Goal: Ask a question: Seek information or help from site administrators or community

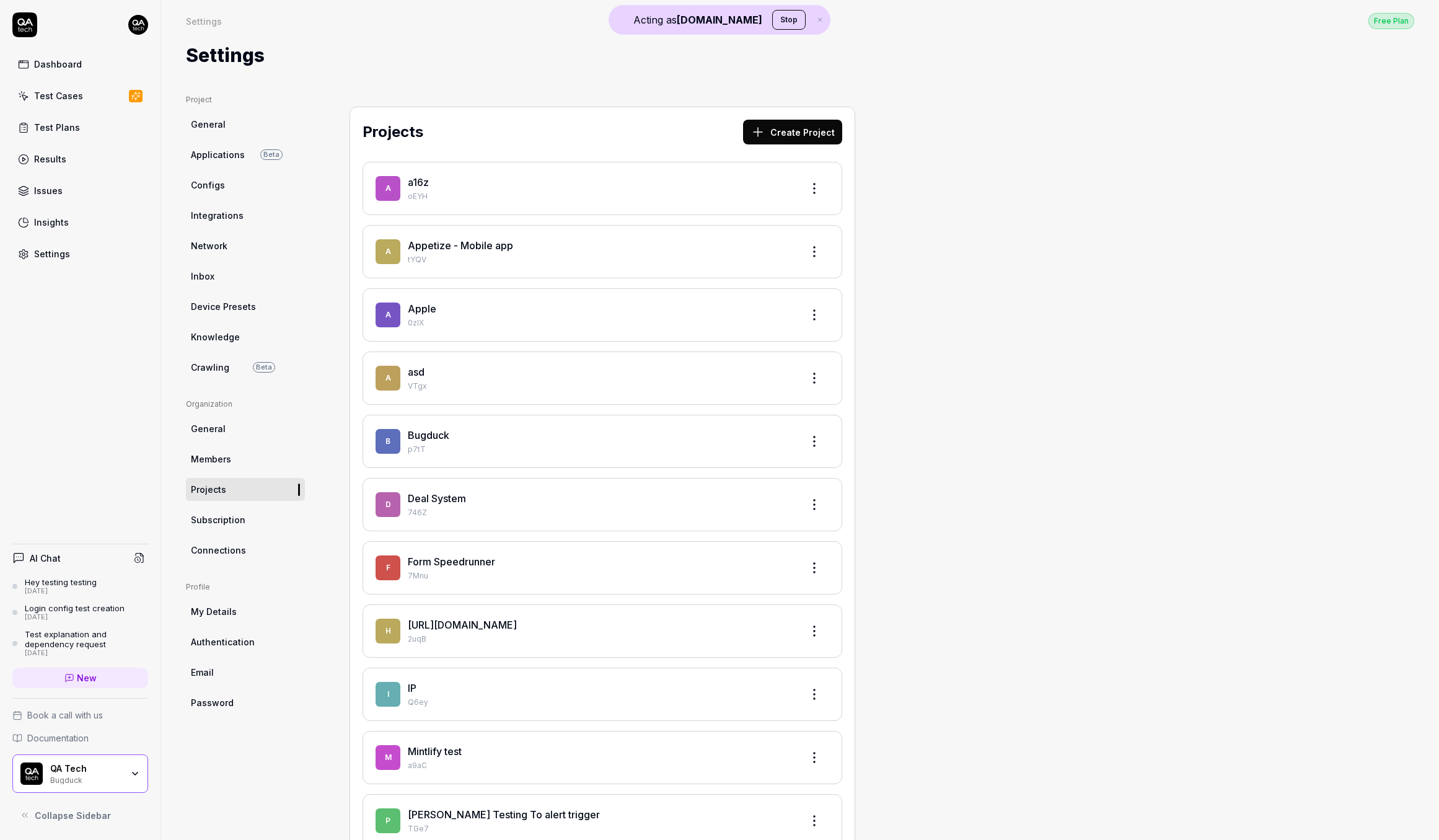
click at [112, 686] on link "New" at bounding box center [80, 678] width 136 height 21
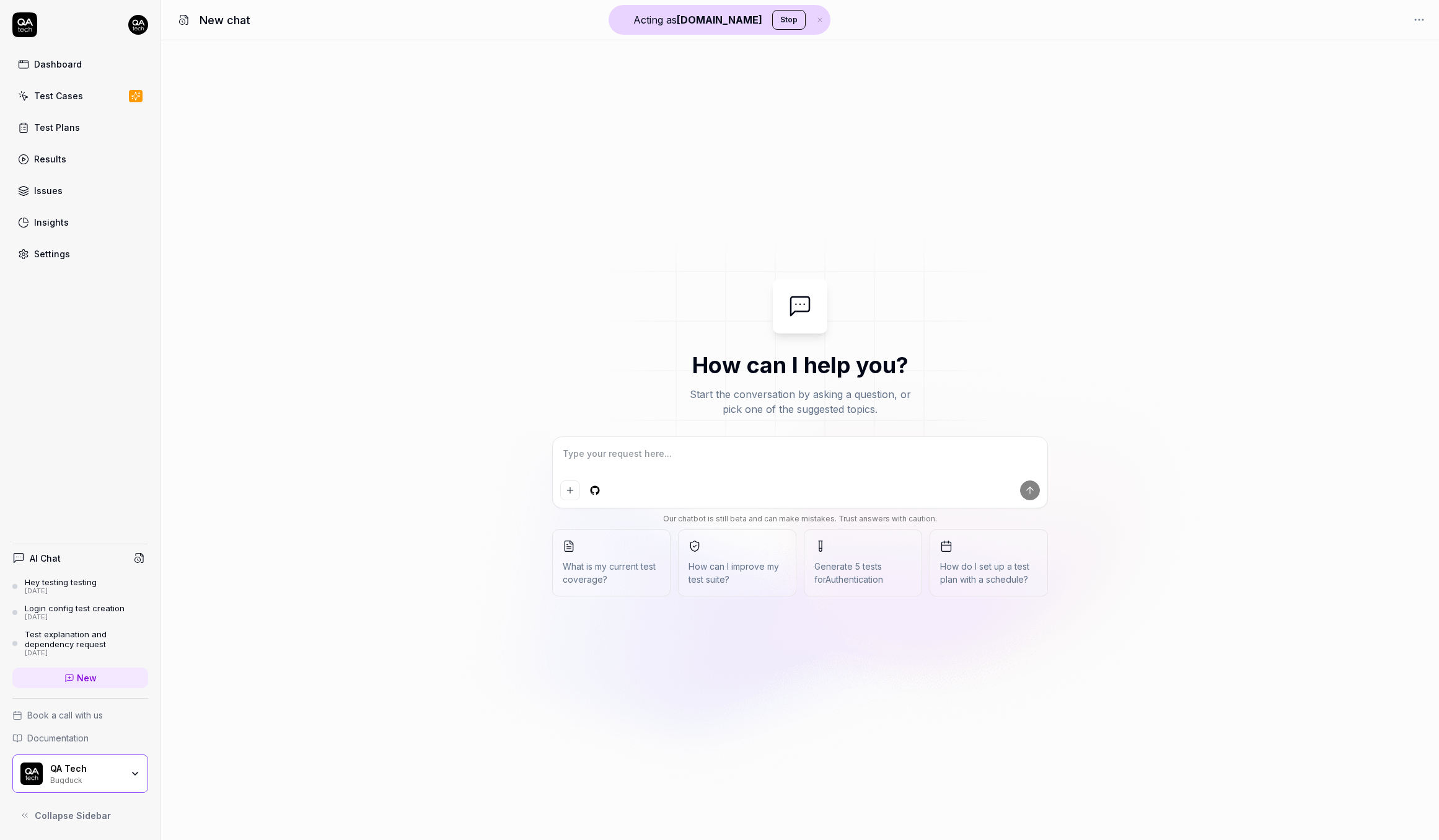
type textarea "*"
click at [603, 447] on textarea at bounding box center [800, 460] width 480 height 31
type textarea "T"
type textarea "*"
type textarea "Te"
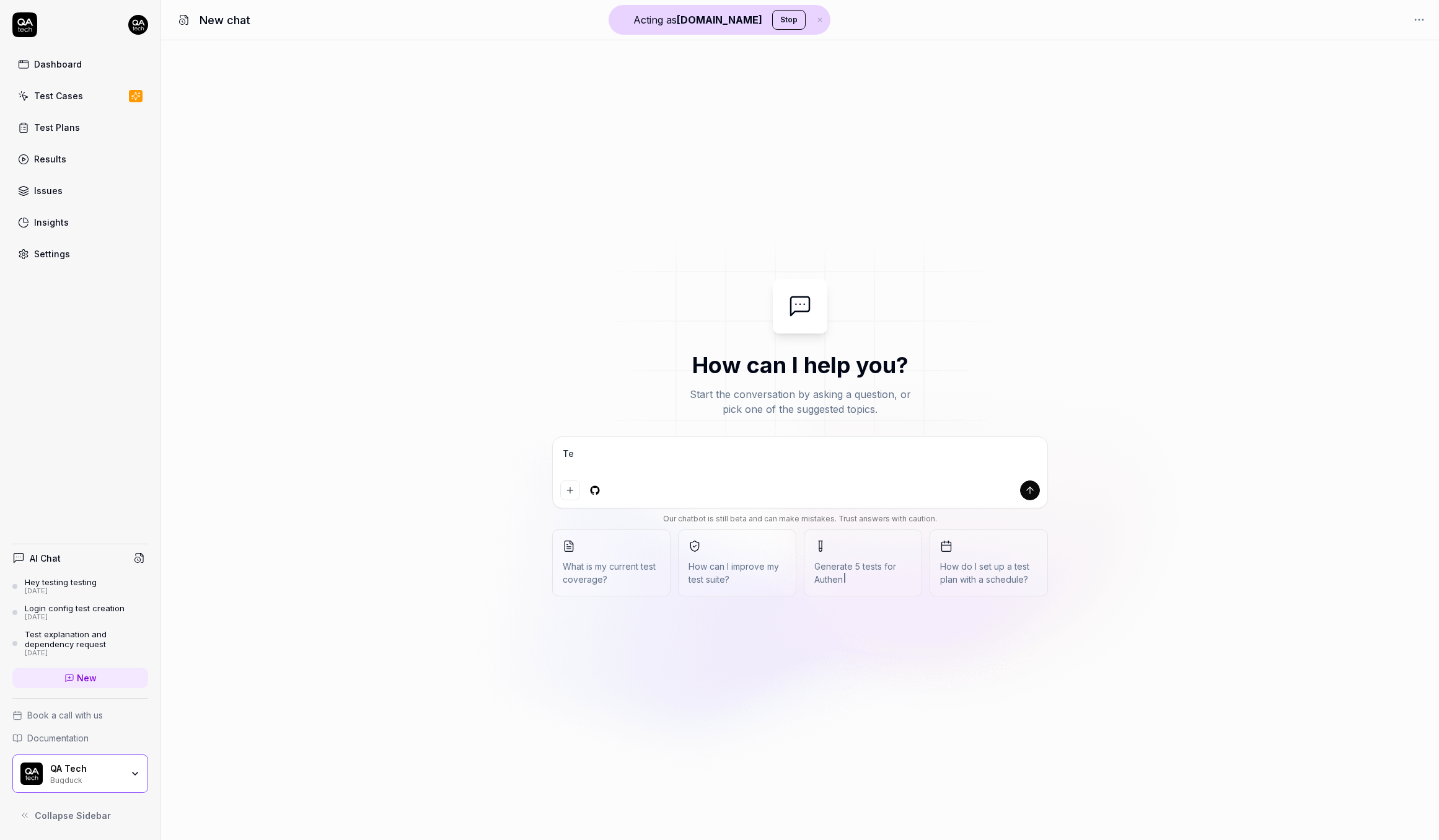
type textarea "*"
type textarea "Tes"
type textarea "*"
type textarea "Test"
type textarea "*"
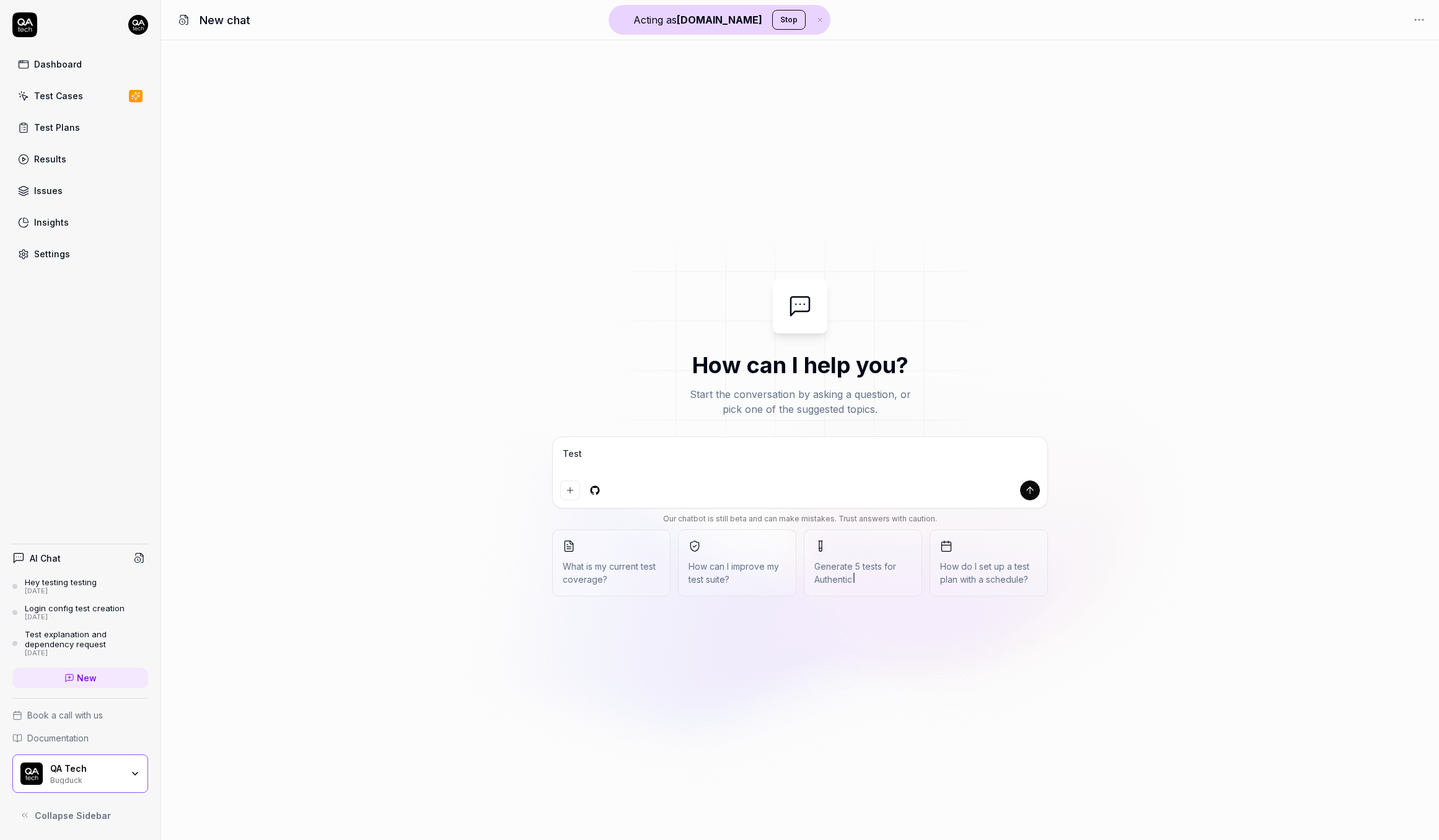
type textarea "Testi"
type textarea "*"
type textarea "Testin"
type textarea "*"
type textarea "Testing"
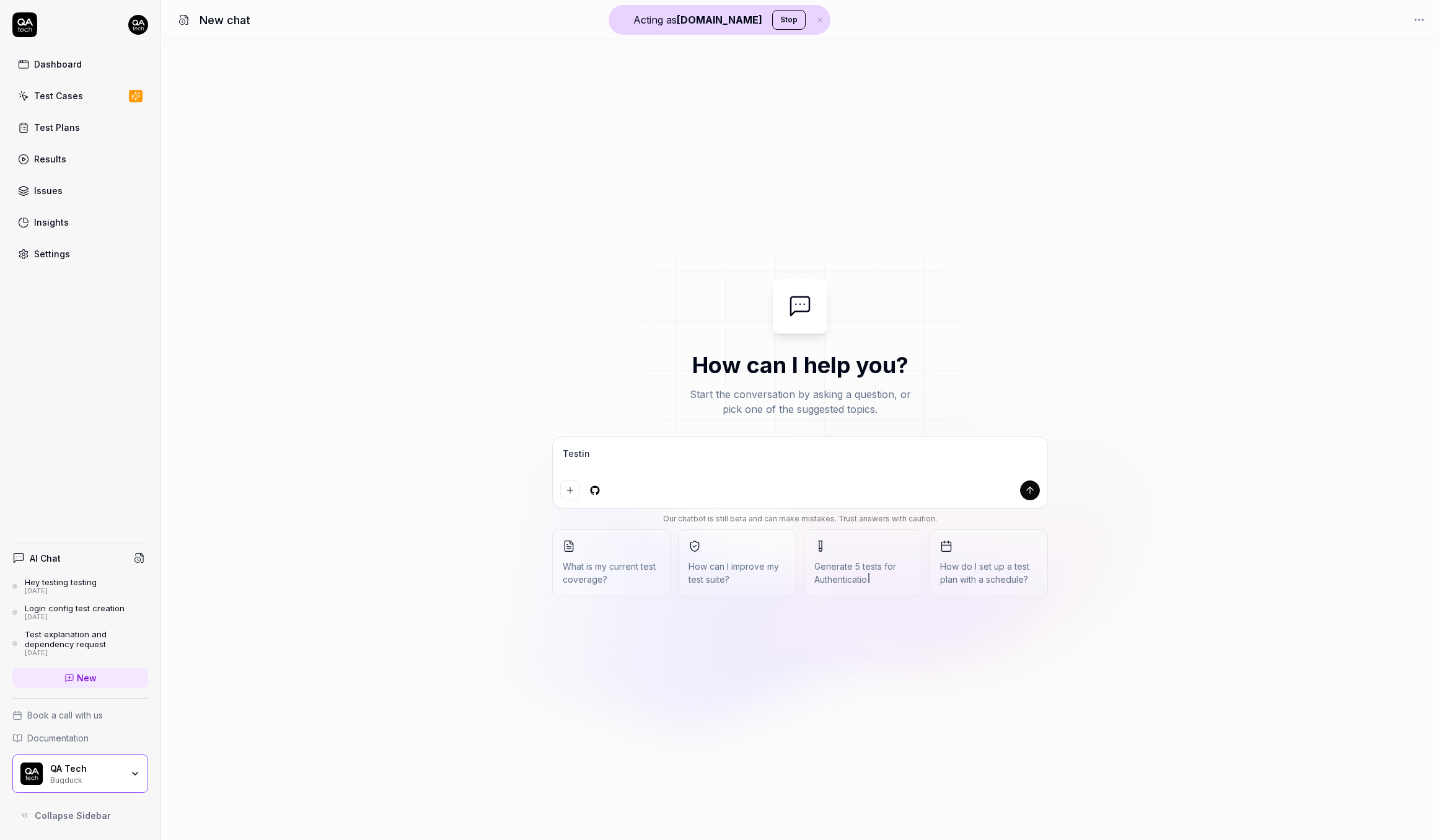
type textarea "*"
type textarea "Testing"
type textarea "*"
type textarea "Testing t"
type textarea "*"
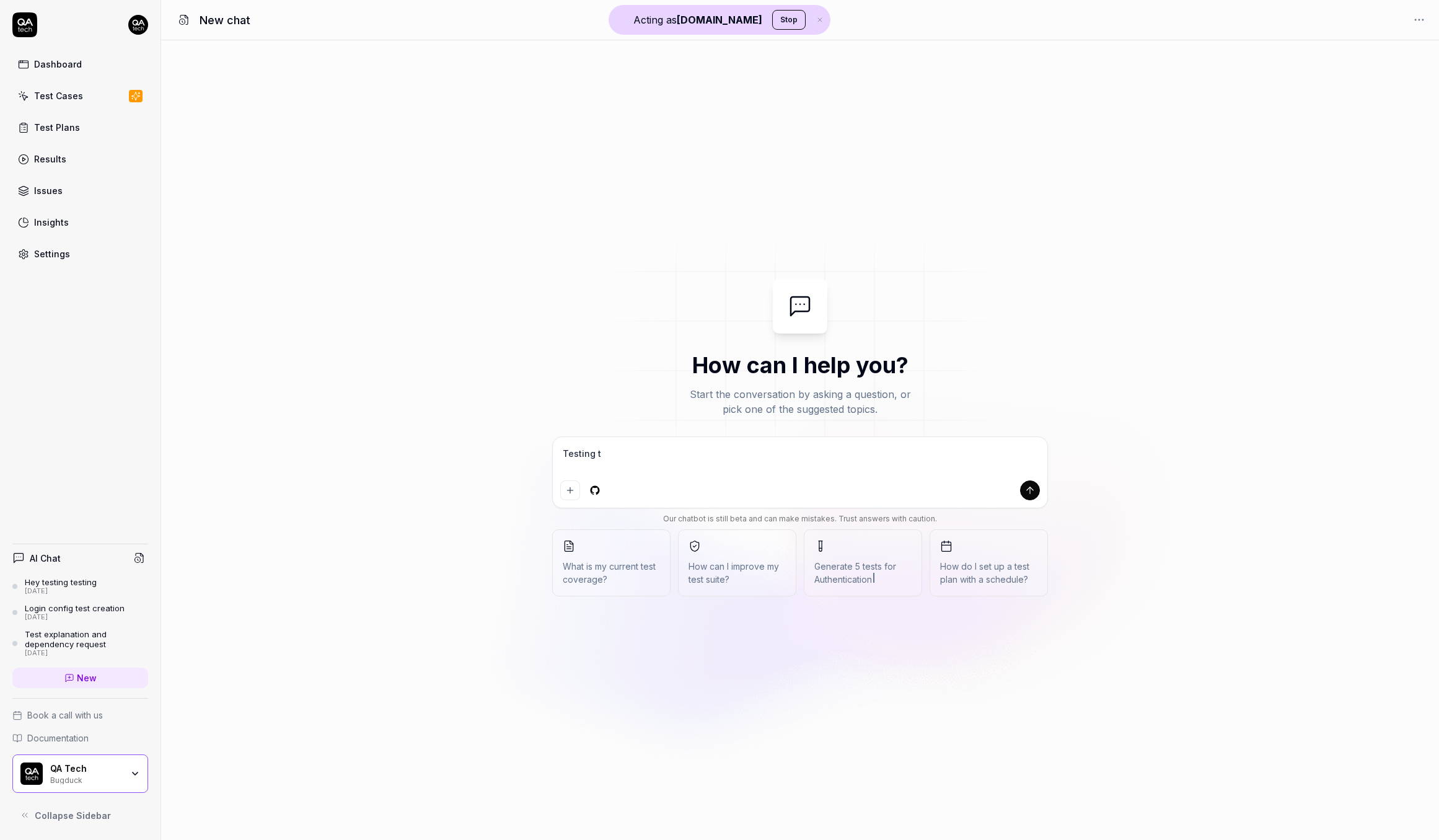
type textarea "Testing te"
type textarea "*"
type textarea "Testing tes"
type textarea "*"
type textarea "Testing test"
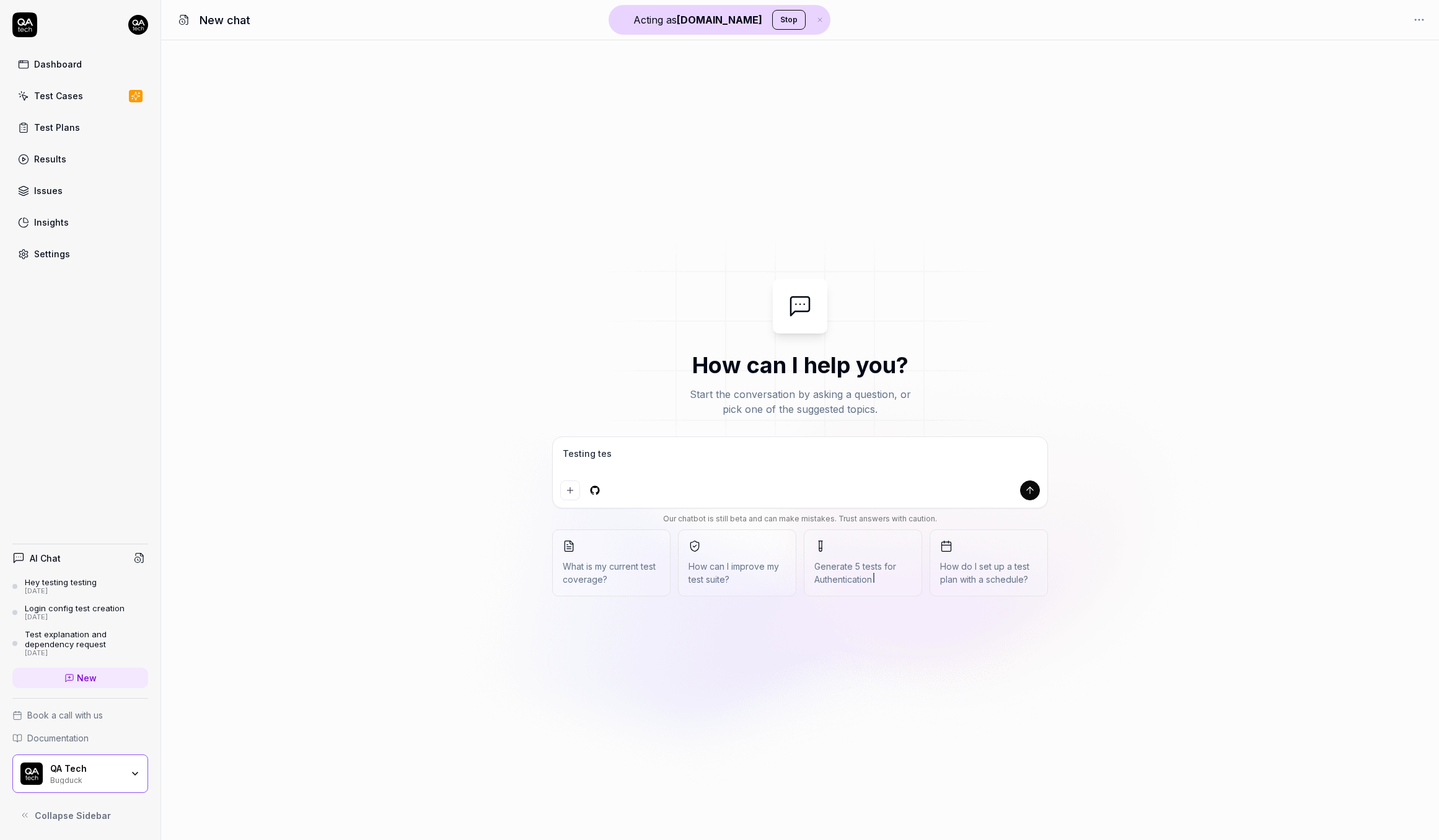
type textarea "*"
type textarea "Testing testi"
type textarea "*"
type textarea "Testing testin"
type textarea "*"
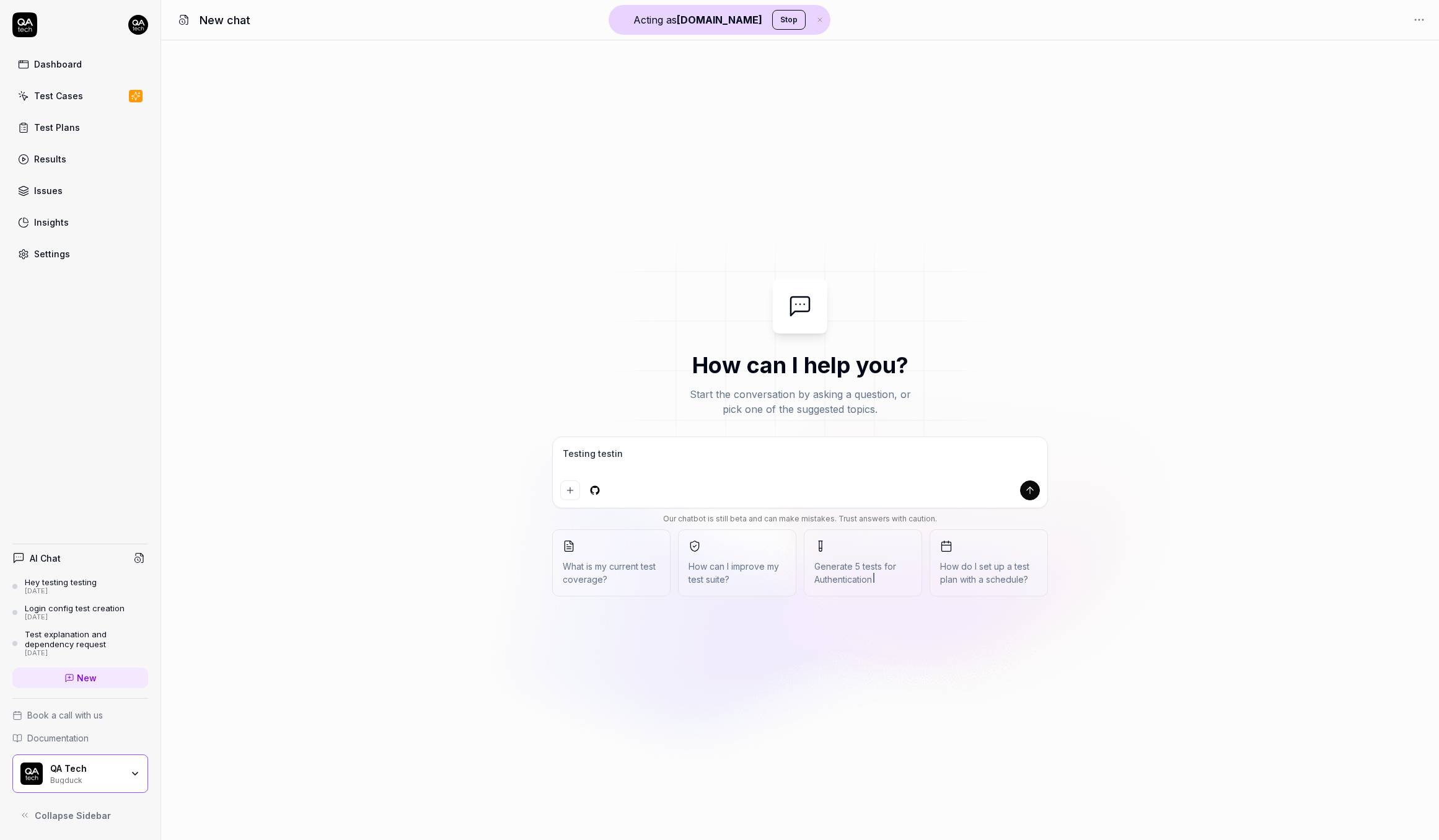
type textarea "Testing testing"
type textarea "*"
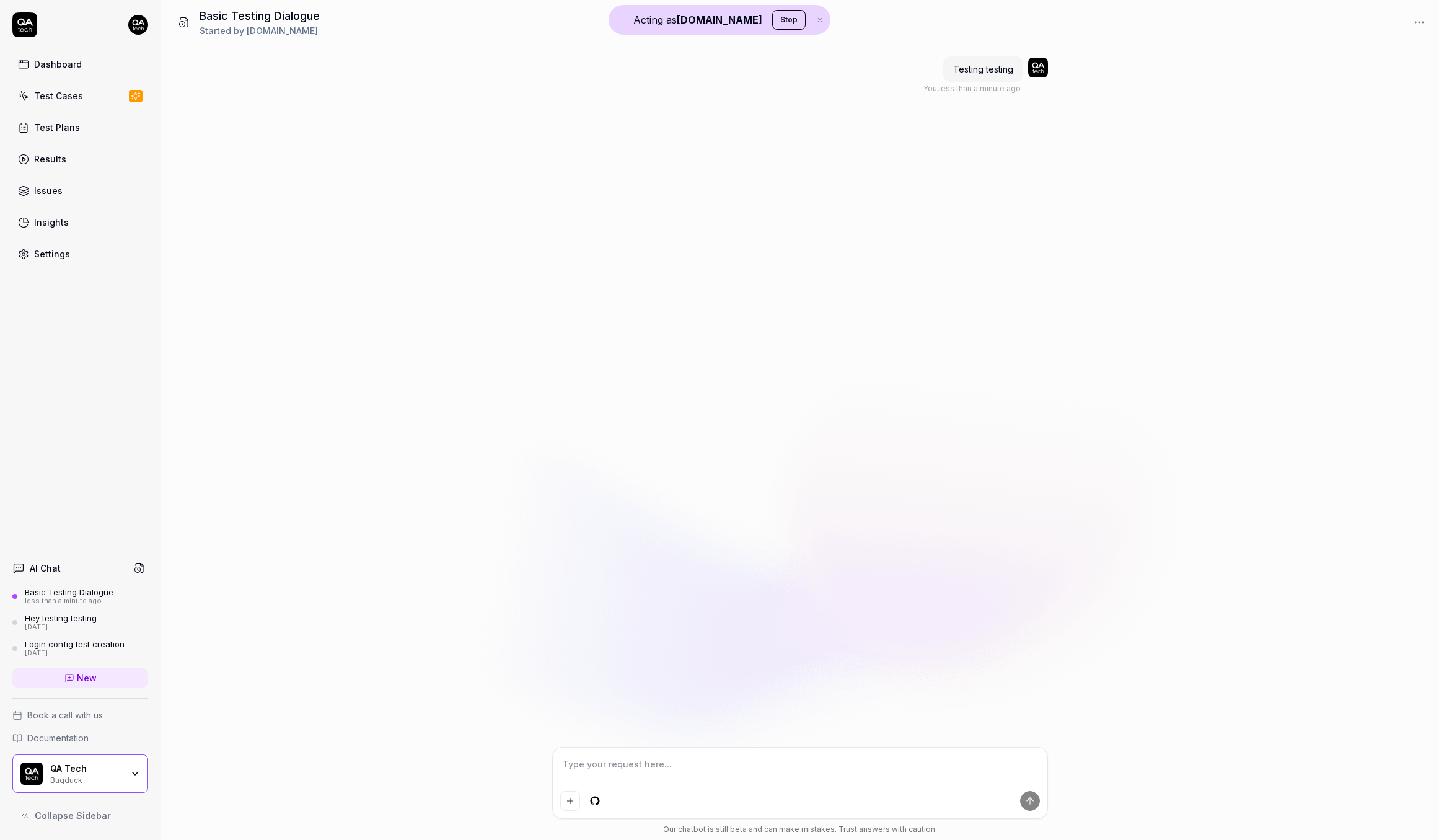
click at [82, 586] on div "AI Chat Basic Testing Dialogue less than a minute ago Hey testing testing 1 day…" at bounding box center [80, 626] width 136 height 144
click at [47, 592] on div "Basic Testing Dialogue" at bounding box center [69, 592] width 88 height 10
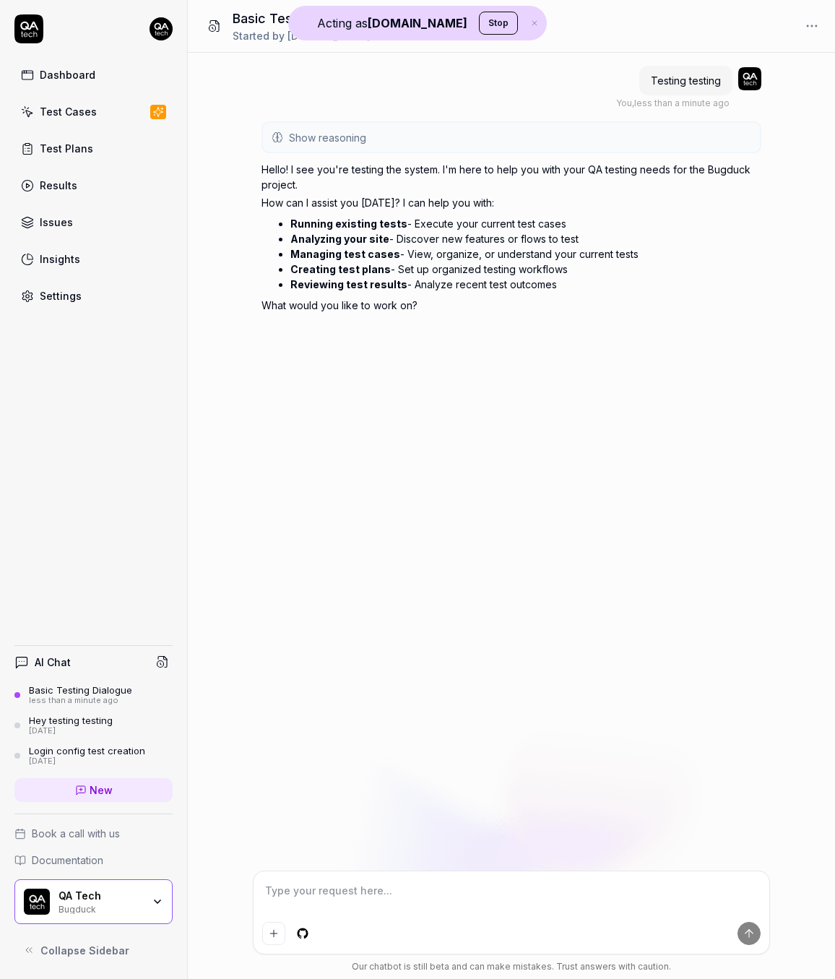
click at [358, 131] on span "Show reasoning" at bounding box center [327, 137] width 77 height 15
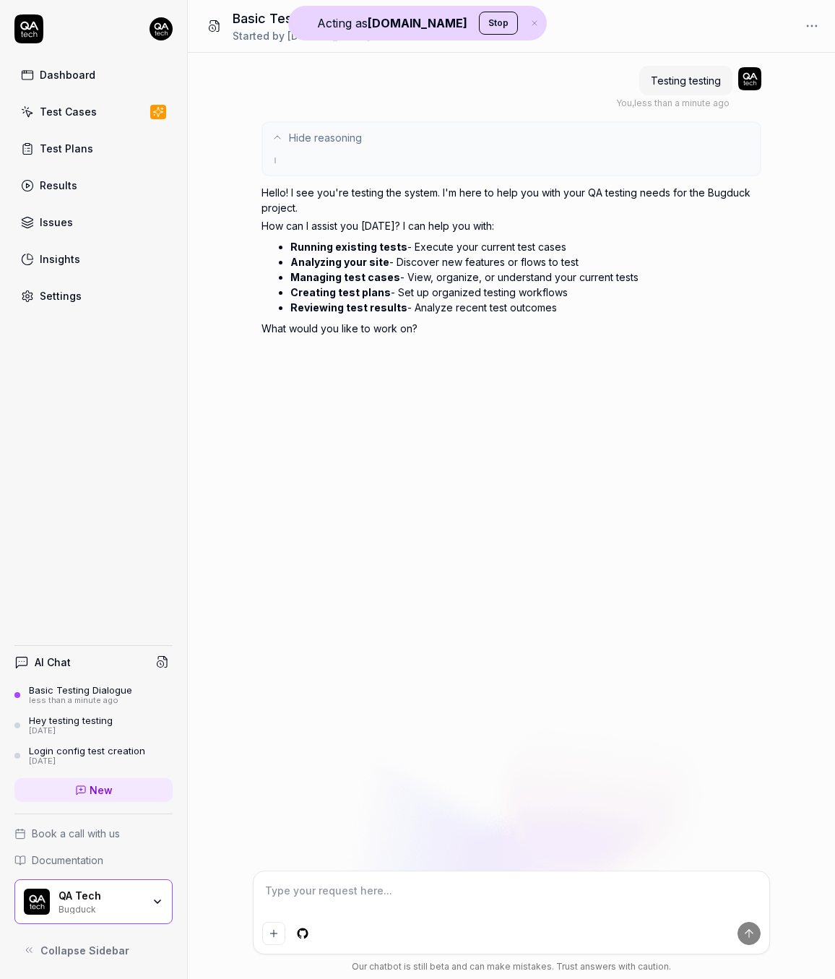
click at [358, 131] on span "Hide reasoning" at bounding box center [325, 137] width 73 height 15
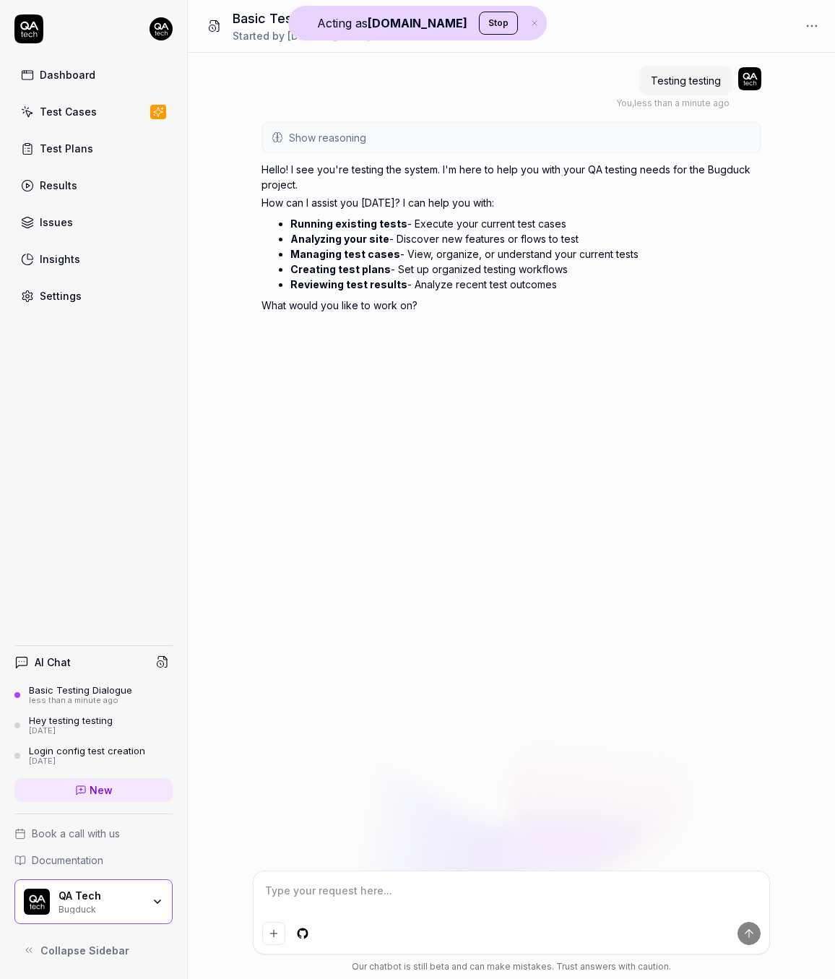
type textarea "*"
click at [91, 800] on link "New" at bounding box center [93, 790] width 158 height 24
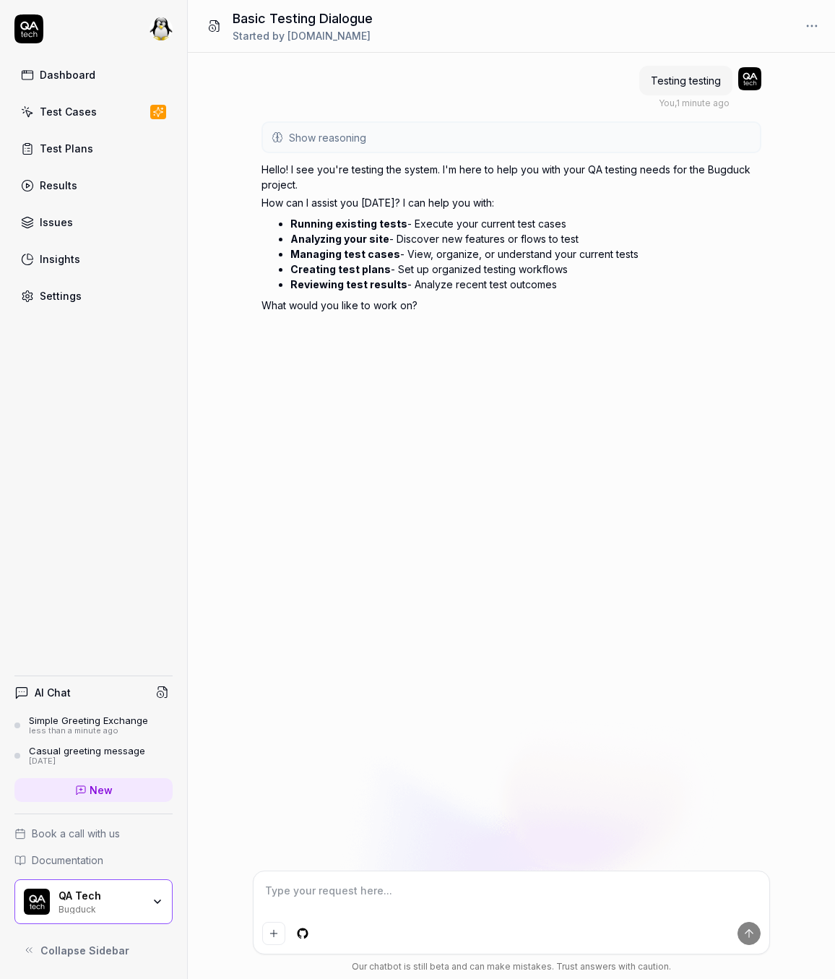
click at [82, 722] on div "Simple Greeting Exchange" at bounding box center [88, 720] width 119 height 12
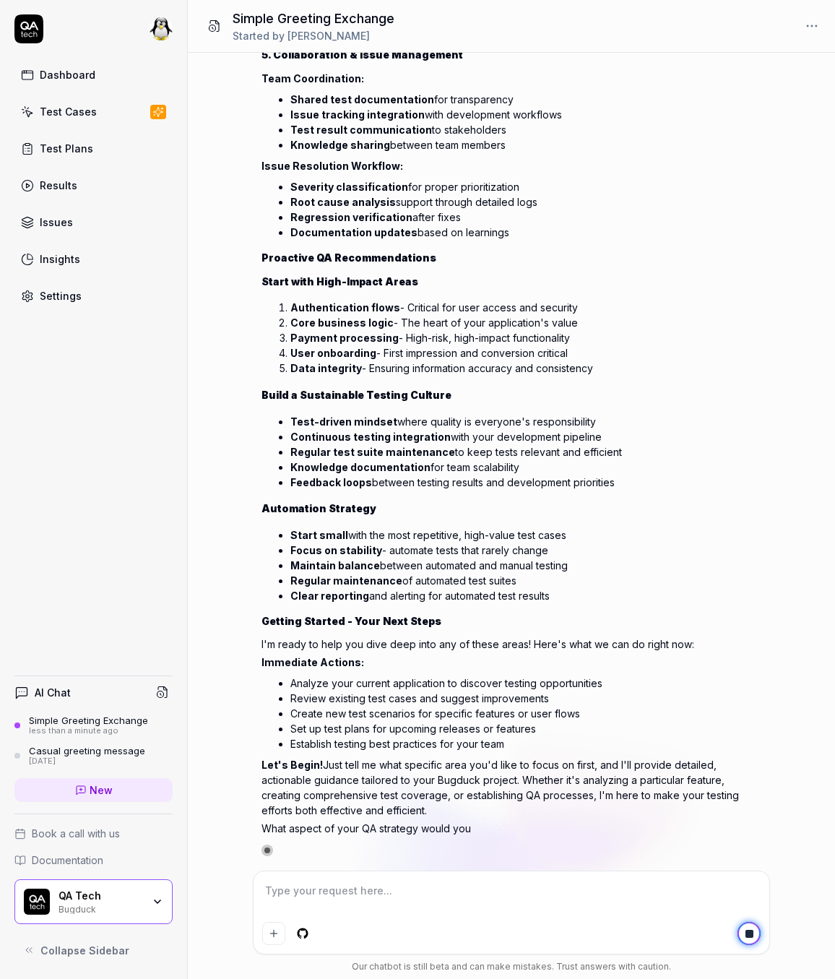
type textarea "*"
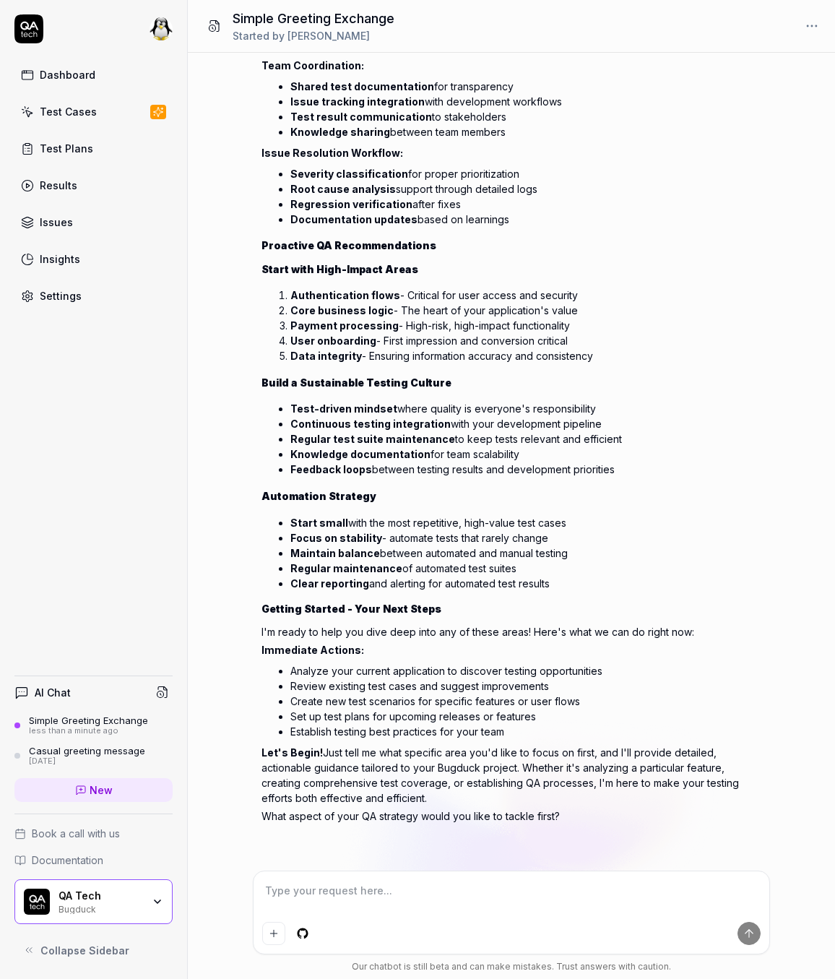
scroll to position [1329, 0]
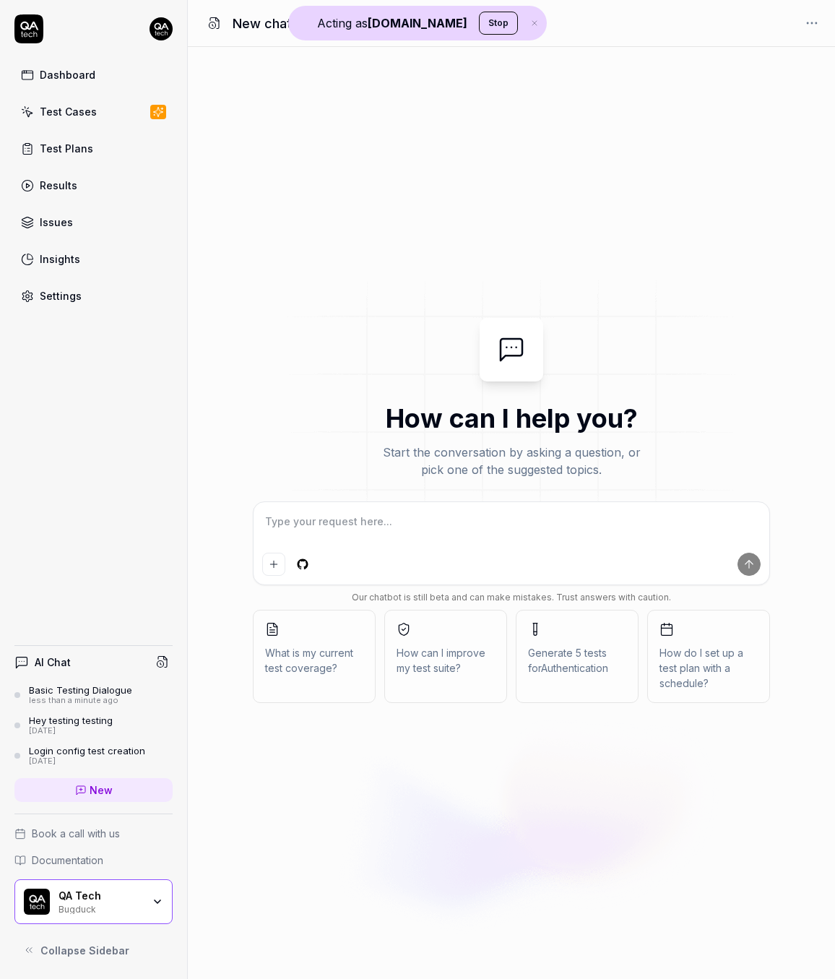
type textarea "*"
click at [295, 519] on textarea at bounding box center [511, 529] width 499 height 36
type textarea "W"
type textarea "*"
type textarea "Wh"
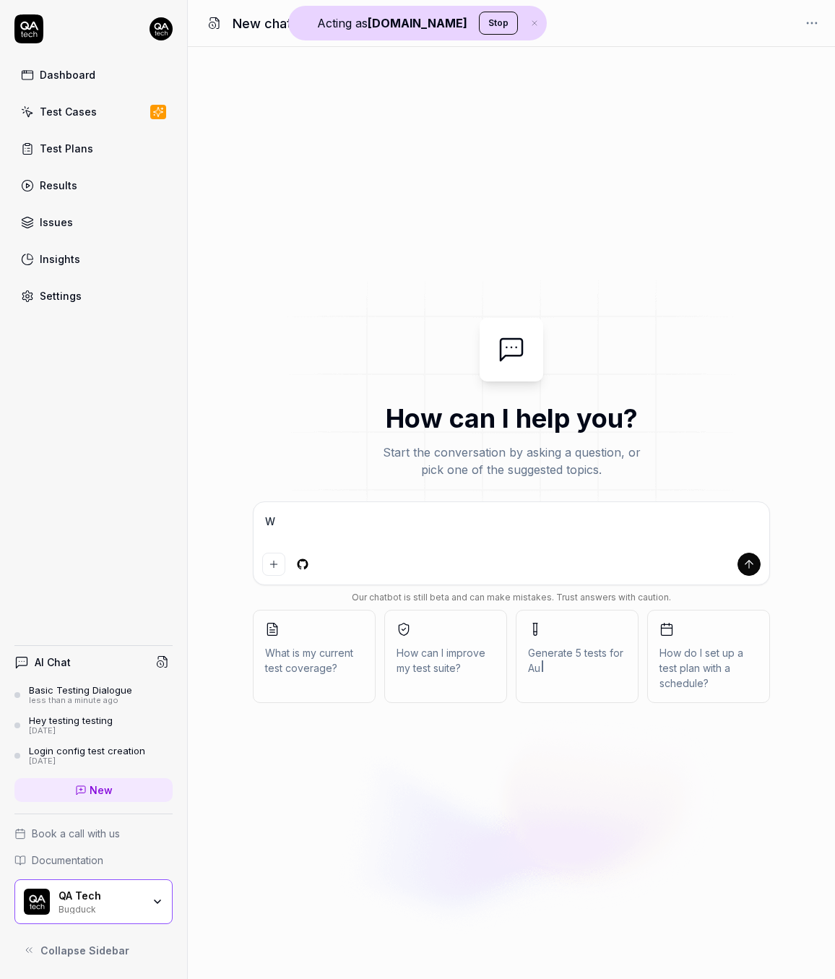
type textarea "*"
type textarea "Wha"
type textarea "*"
type textarea "What"
type textarea "*"
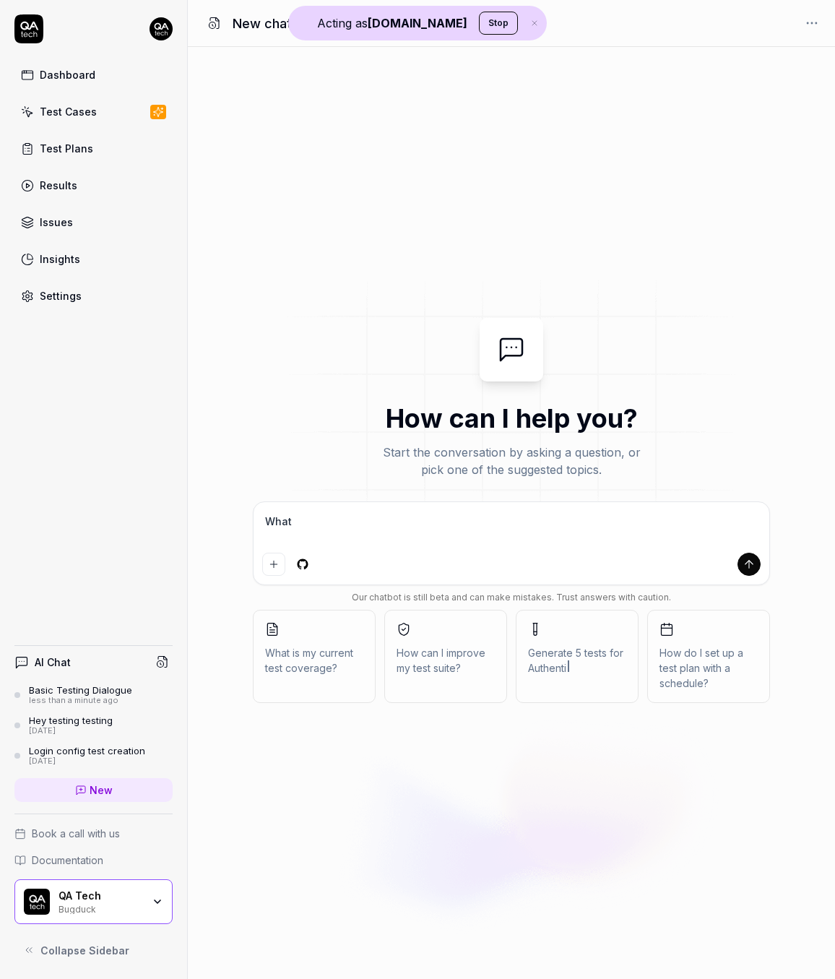
type textarea "Whats"
type textarea "*"
type textarea "Whatsu"
type textarea "*"
type textarea "Whatsup"
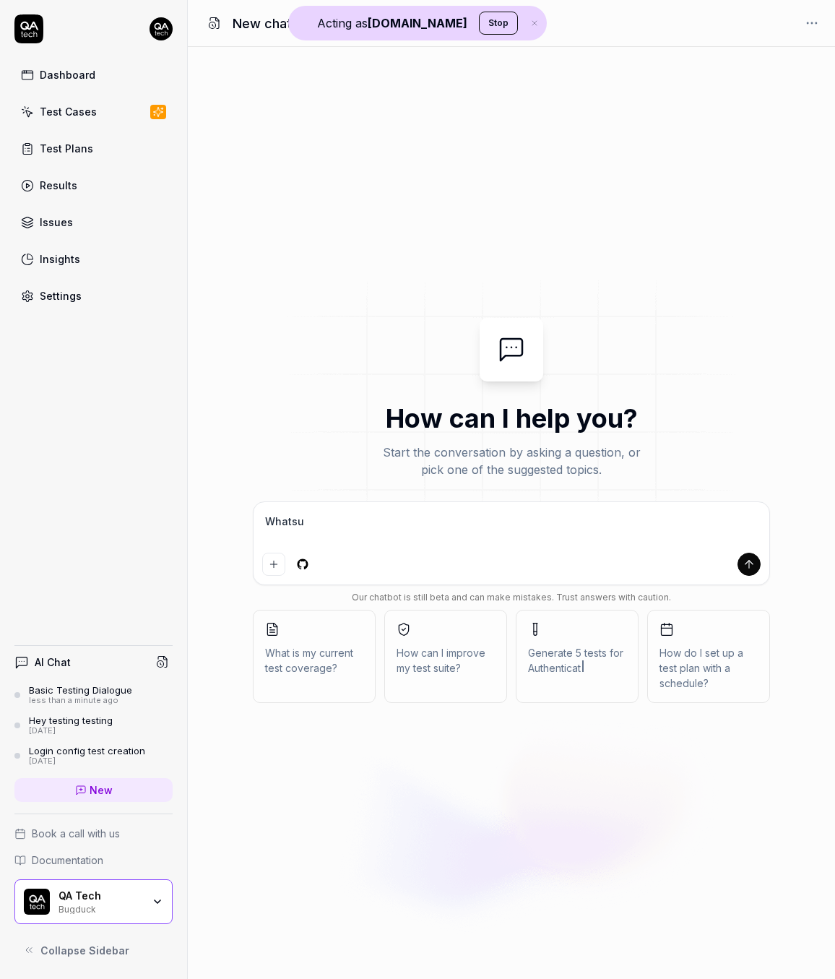
type textarea "*"
type textarea "Whatsup?"
type textarea "*"
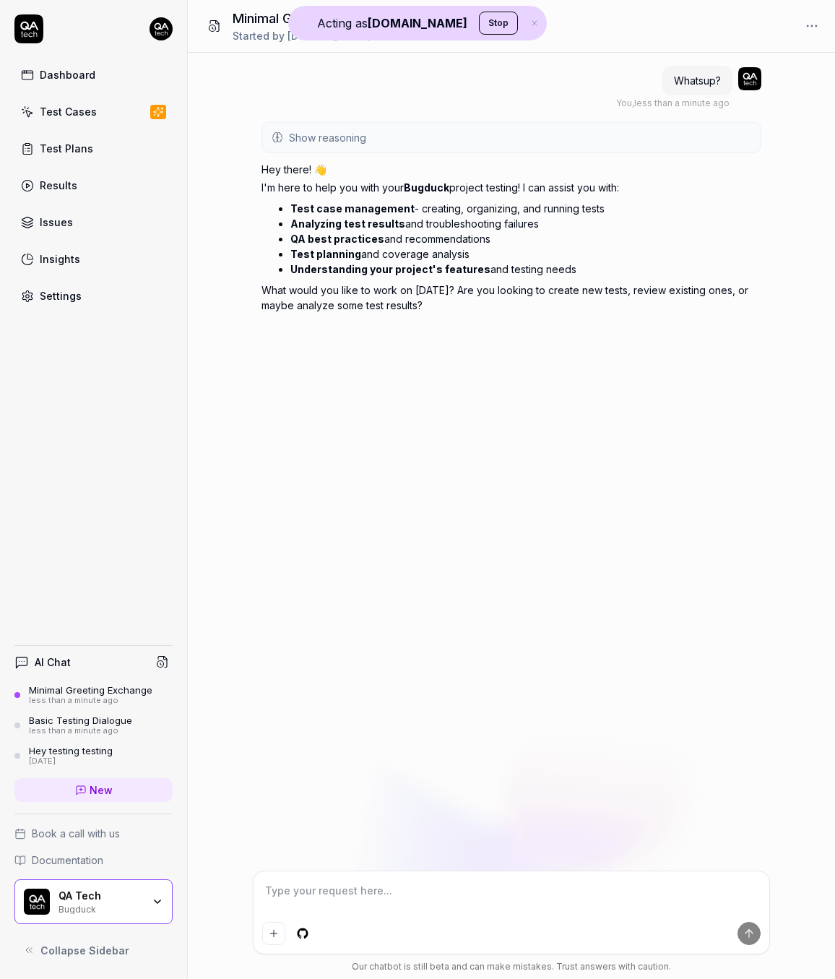
type textarea "*"
click at [482, 33] on button "Stop" at bounding box center [498, 23] width 39 height 23
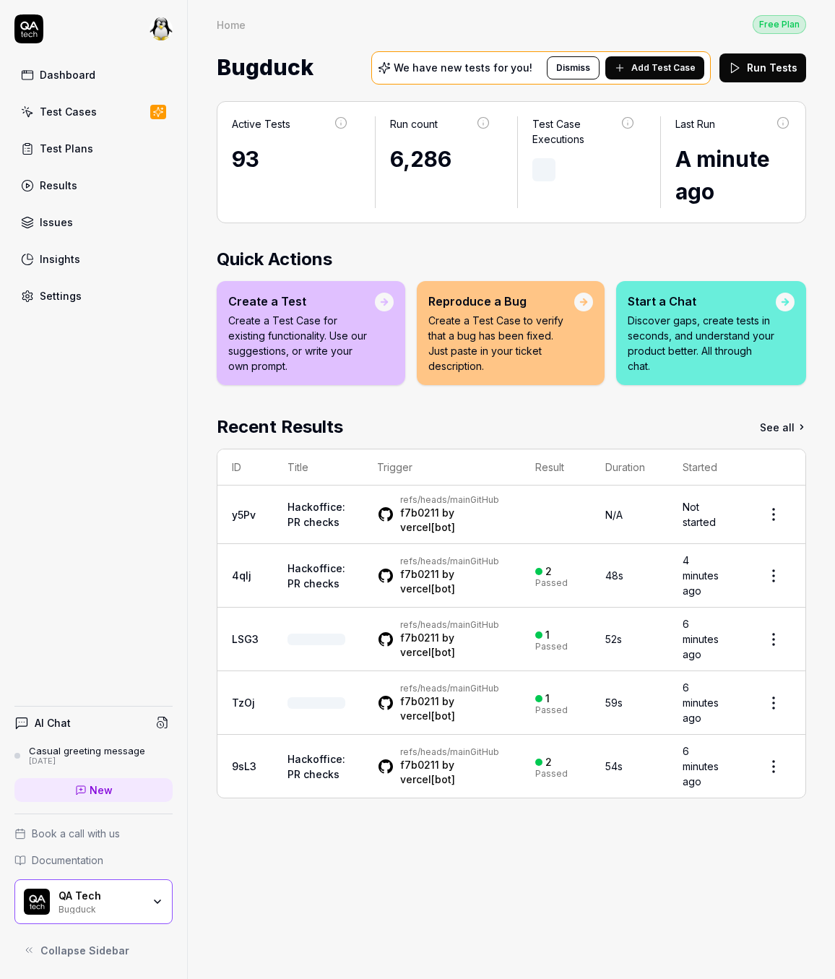
click at [103, 782] on span "New" at bounding box center [101, 789] width 23 height 15
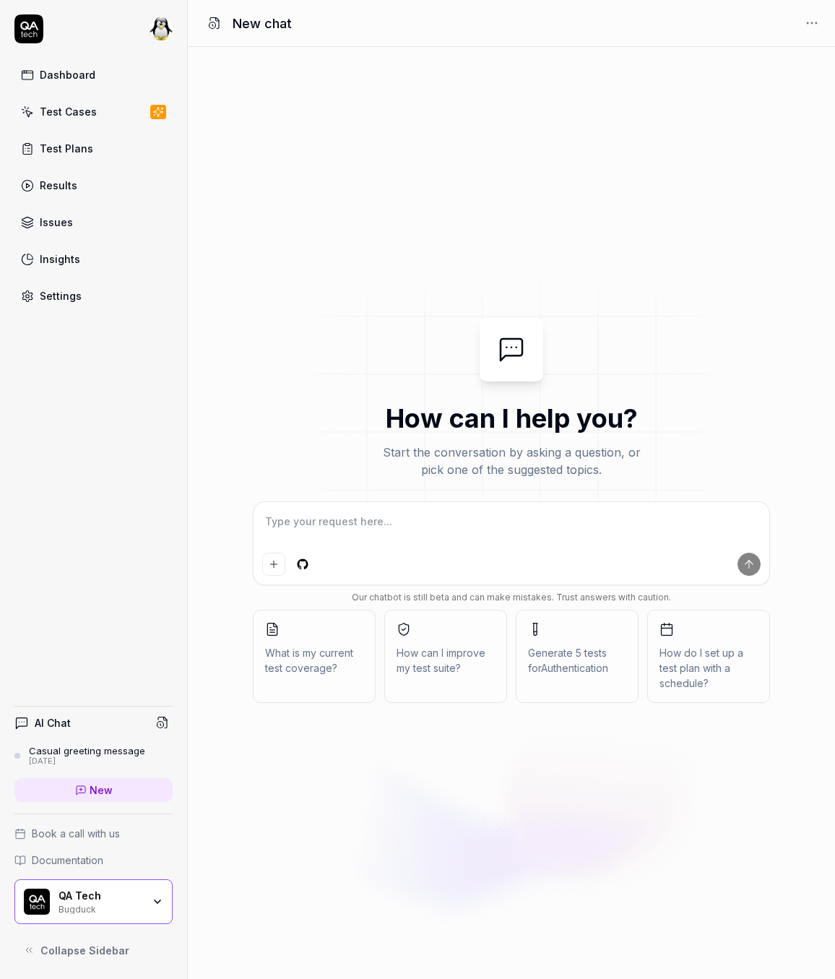
type textarea "*"
click at [431, 538] on textarea at bounding box center [511, 529] width 499 height 36
type textarea "W"
type textarea "*"
type textarea "Wh"
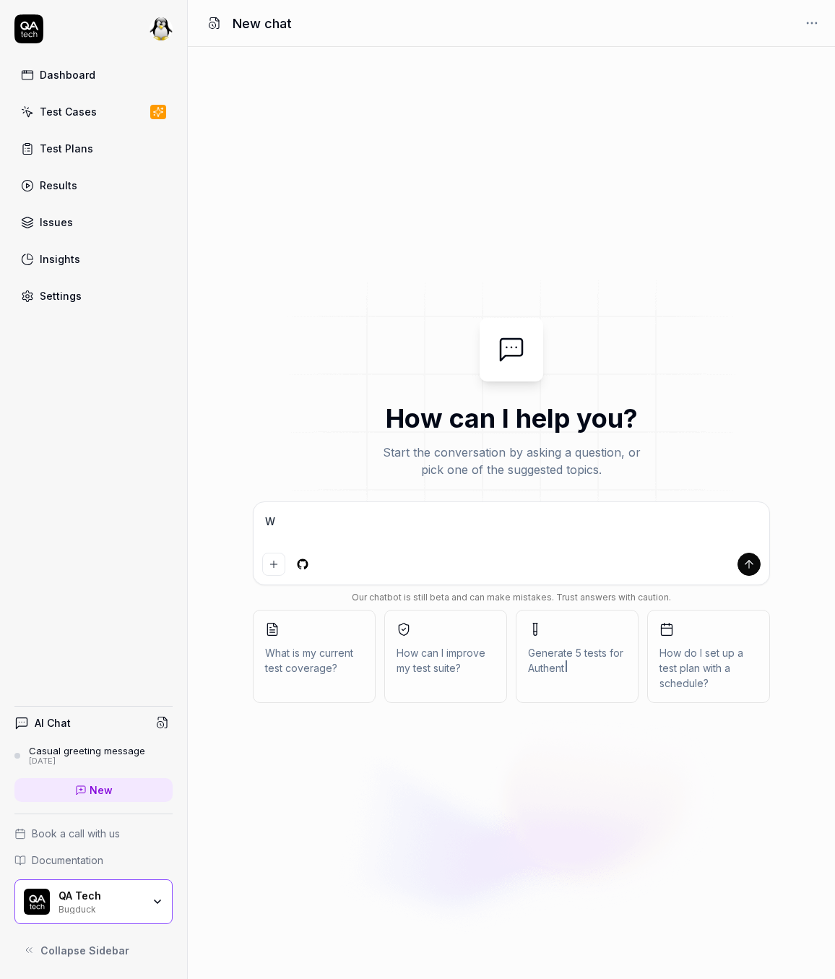
type textarea "*"
type textarea "Wha"
type textarea "*"
type textarea "What"
type textarea "*"
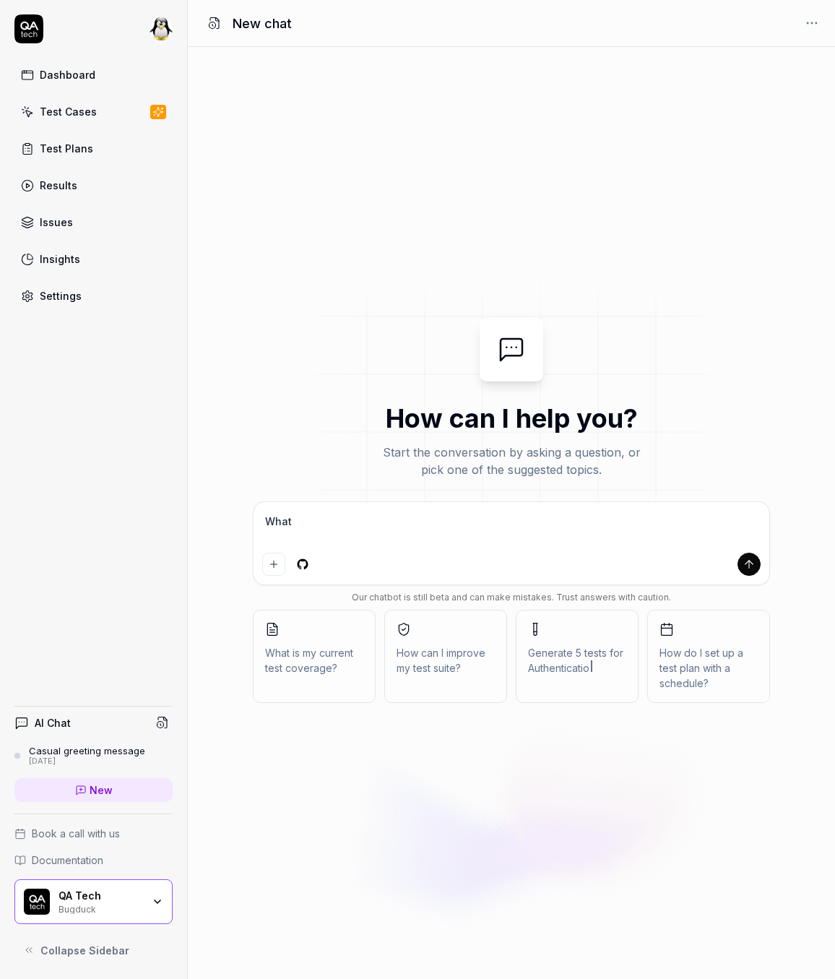
type textarea "Whats"
type textarea "*"
type textarea "Whatsu"
type textarea "*"
type textarea "Whatsup"
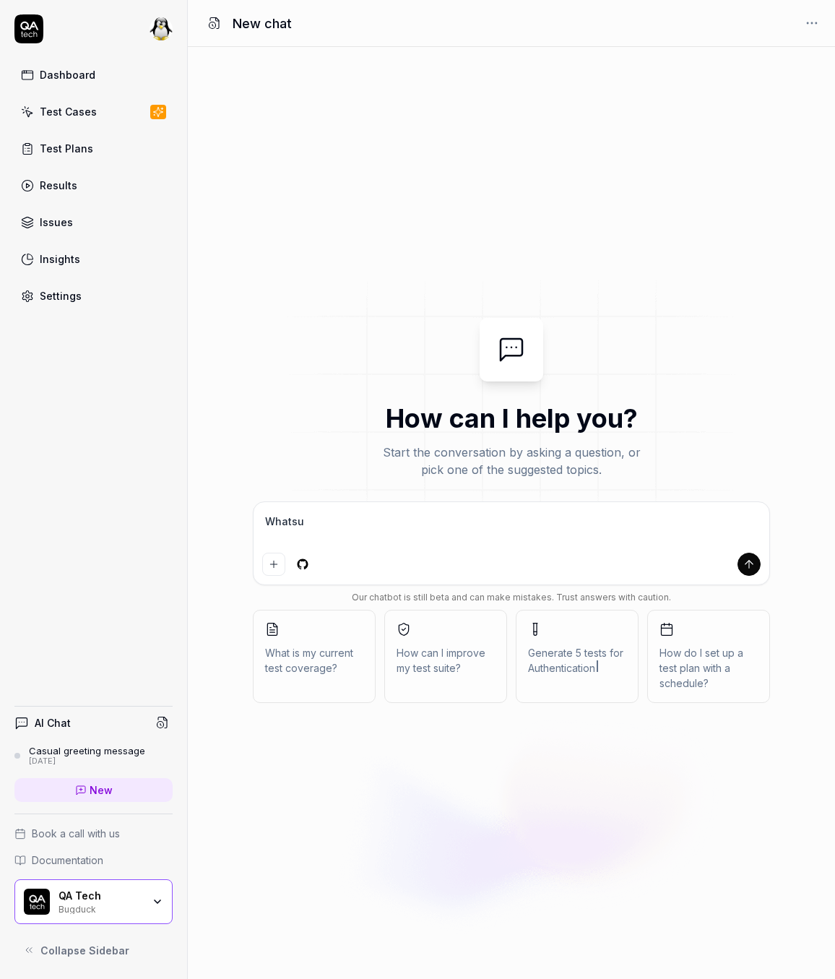
type textarea "*"
type textarea "Whatsup"
type textarea "*"
type textarea "Whatsup :"
type textarea "*"
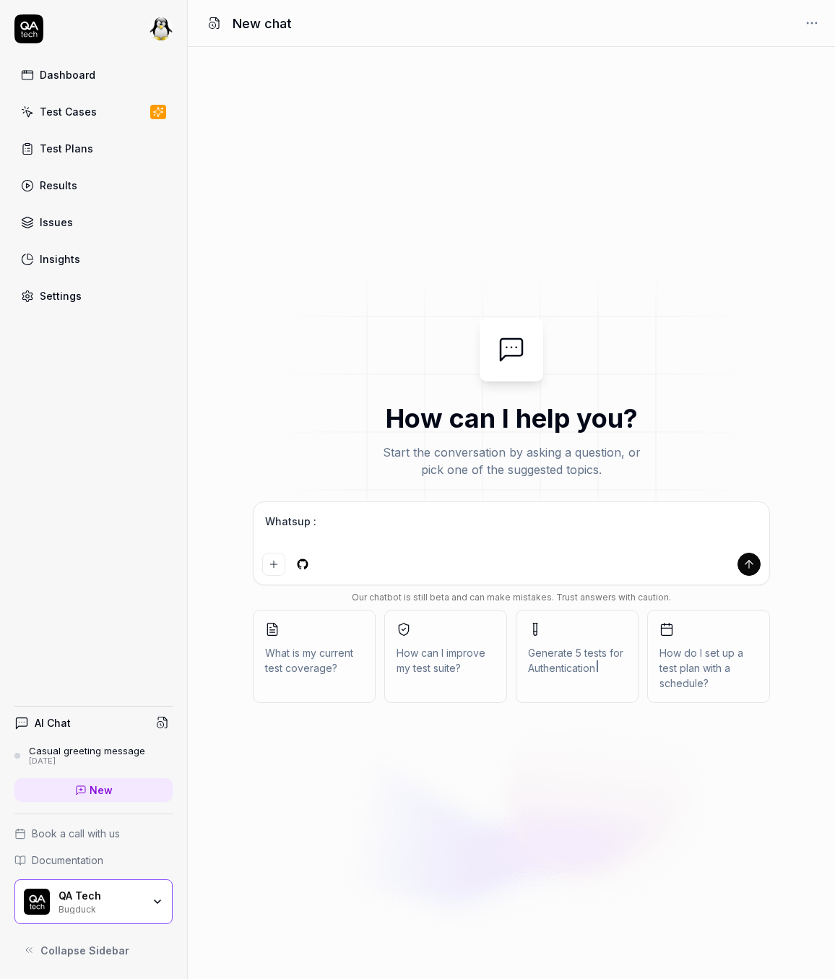
type textarea "Whatsup :)"
type textarea "*"
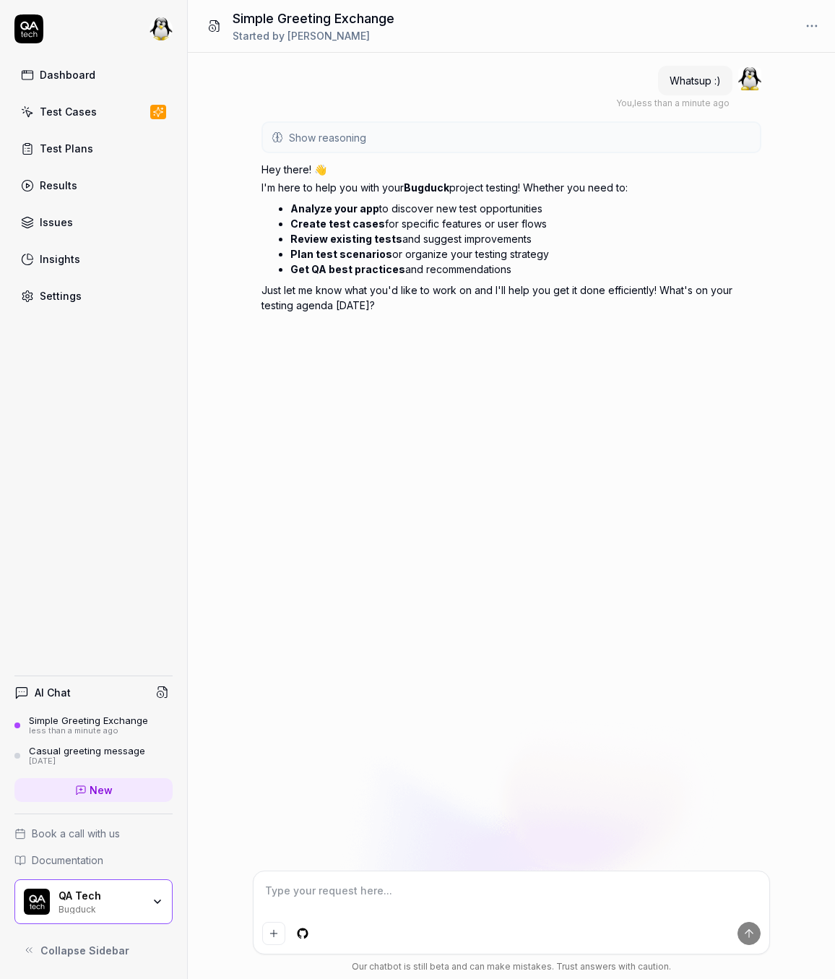
click at [294, 875] on div at bounding box center [512, 912] width 516 height 82
type textarea "*"
type textarea "P"
type textarea "*"
type textarea "Pl"
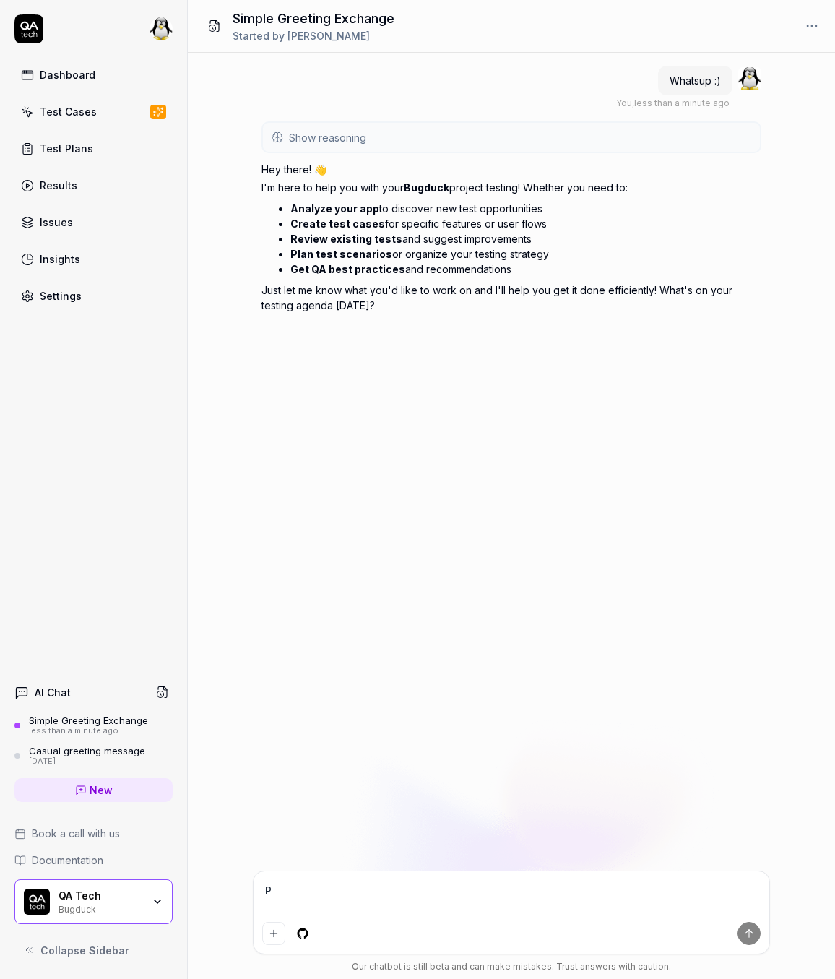
type textarea "*"
type textarea "Ple"
type textarea "*"
type textarea "Plea"
type textarea "*"
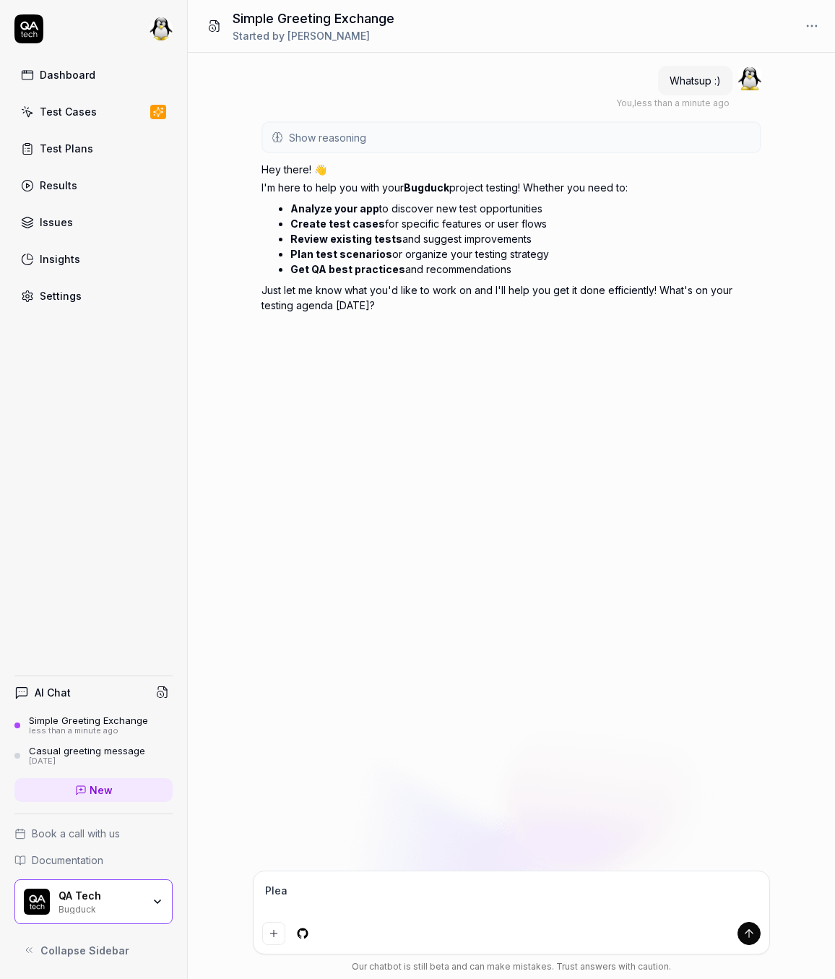
type textarea "Pleas"
type textarea "*"
type textarea "Please"
type textarea "*"
type textarea "Please"
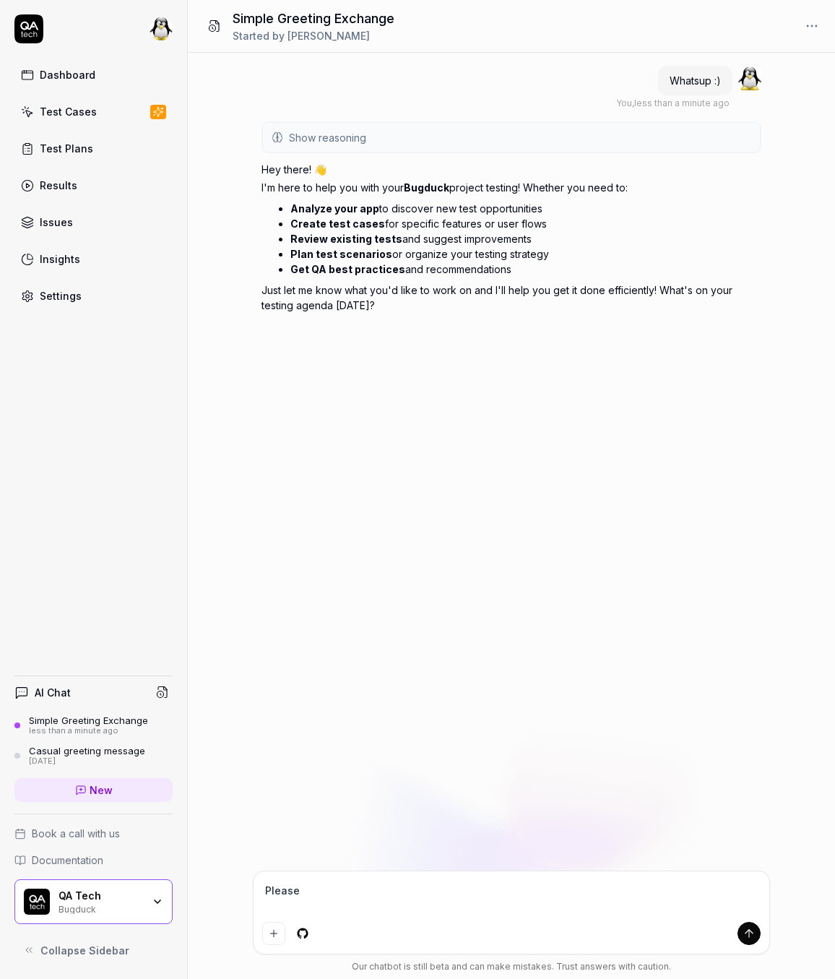
type textarea "*"
type textarea "Please o"
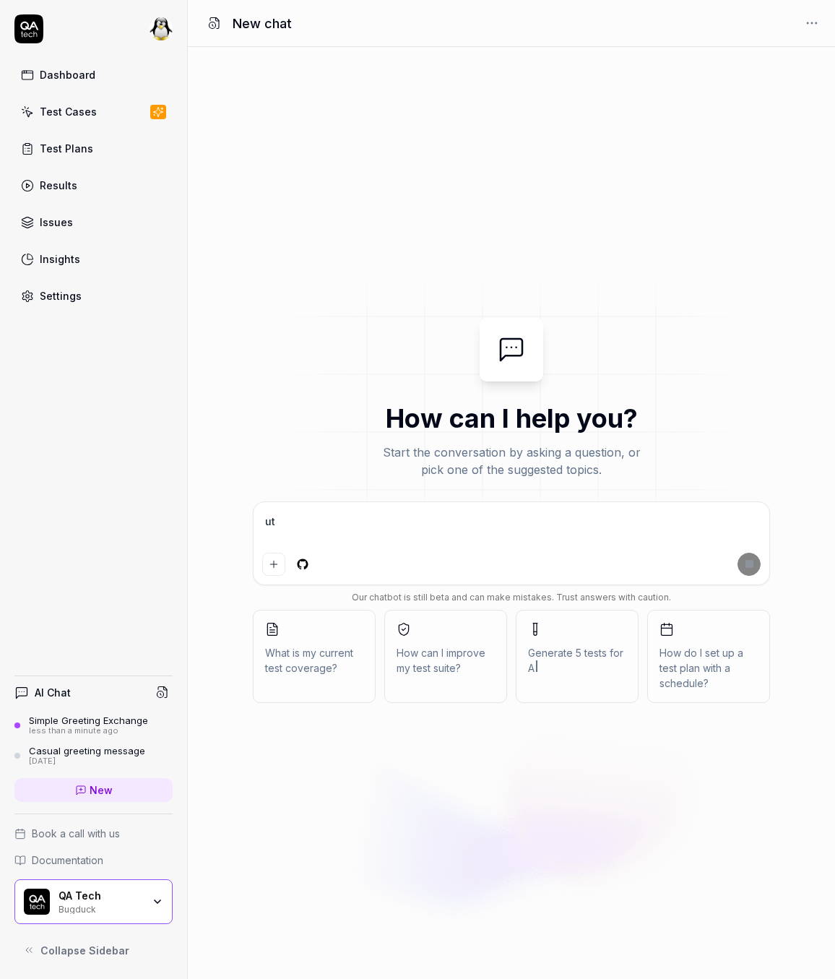
type textarea "*"
type textarea "utp"
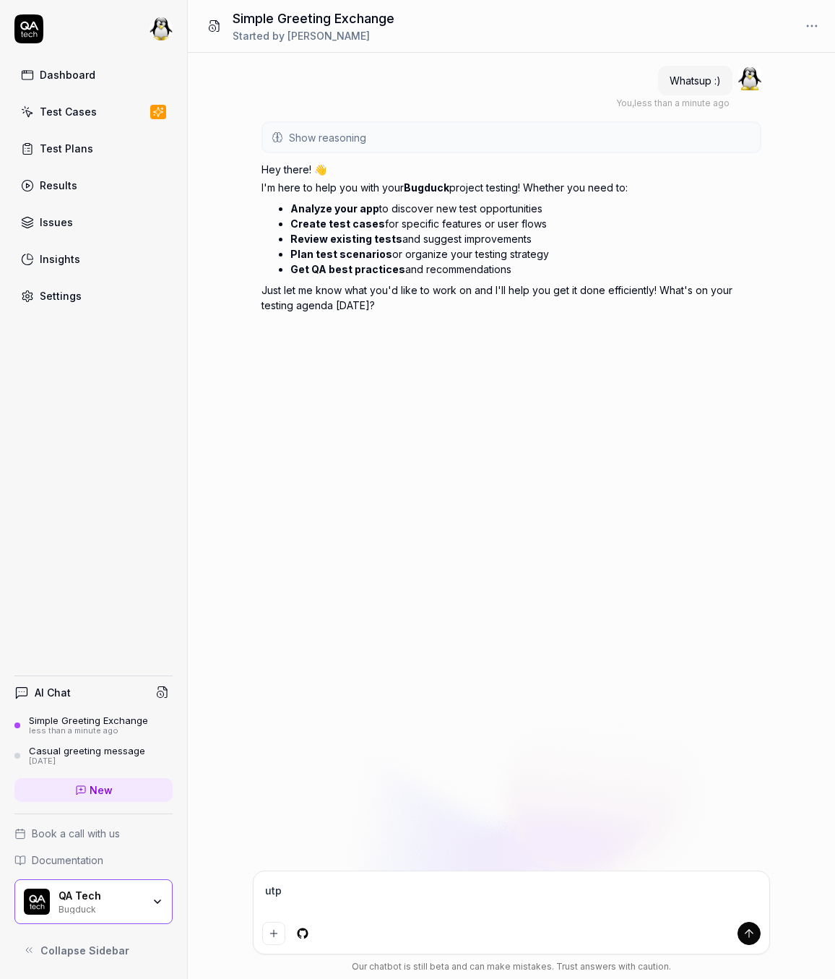
type textarea "*"
type textarea "P"
type textarea "*"
type textarea "Pl"
type textarea "*"
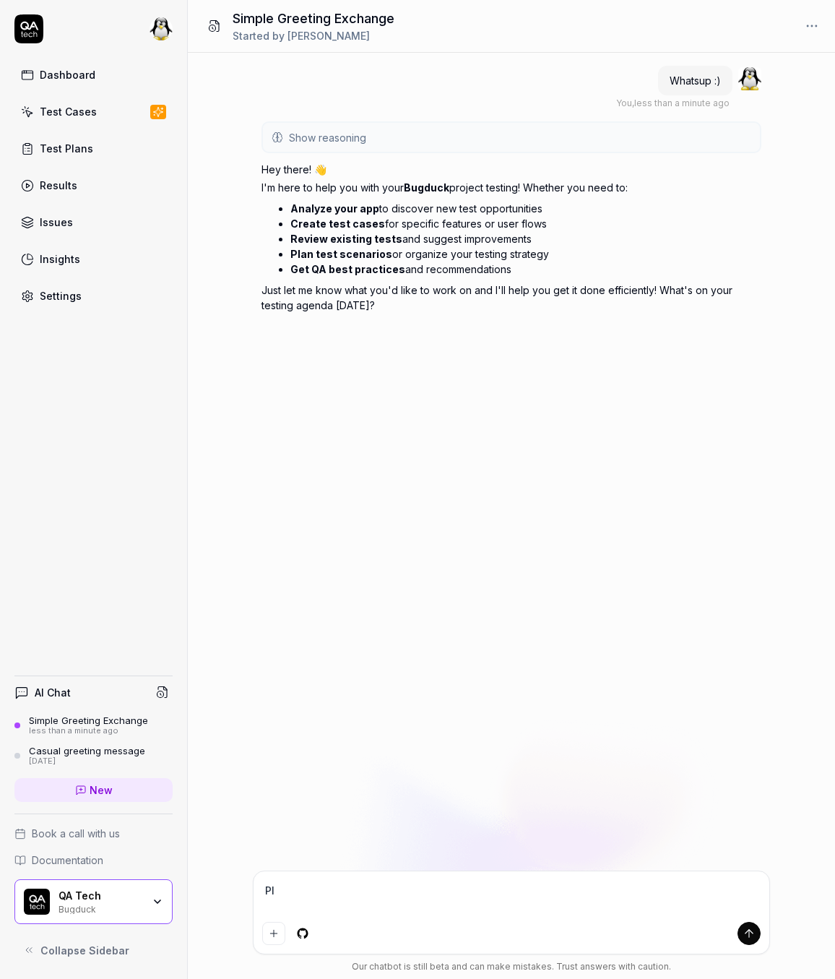
type textarea "Ple"
type textarea "*"
type textarea "Plea"
type textarea "*"
type textarea "Pleas"
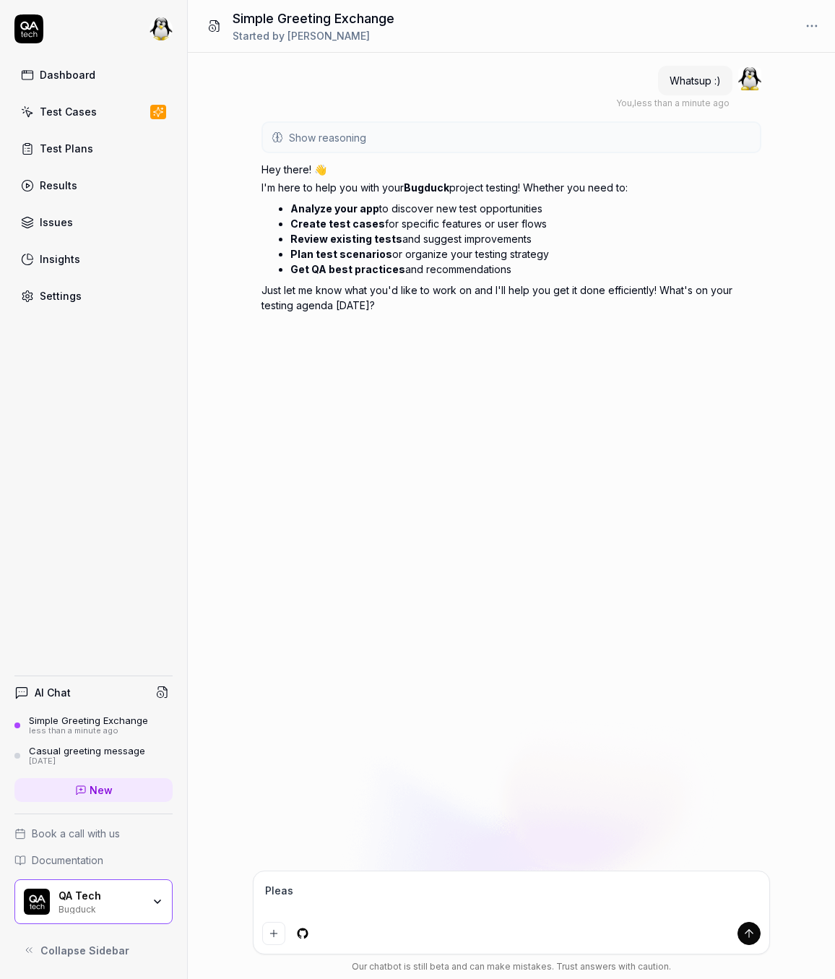
type textarea "*"
type textarea "Please"
type textarea "*"
type textarea "Please"
type textarea "*"
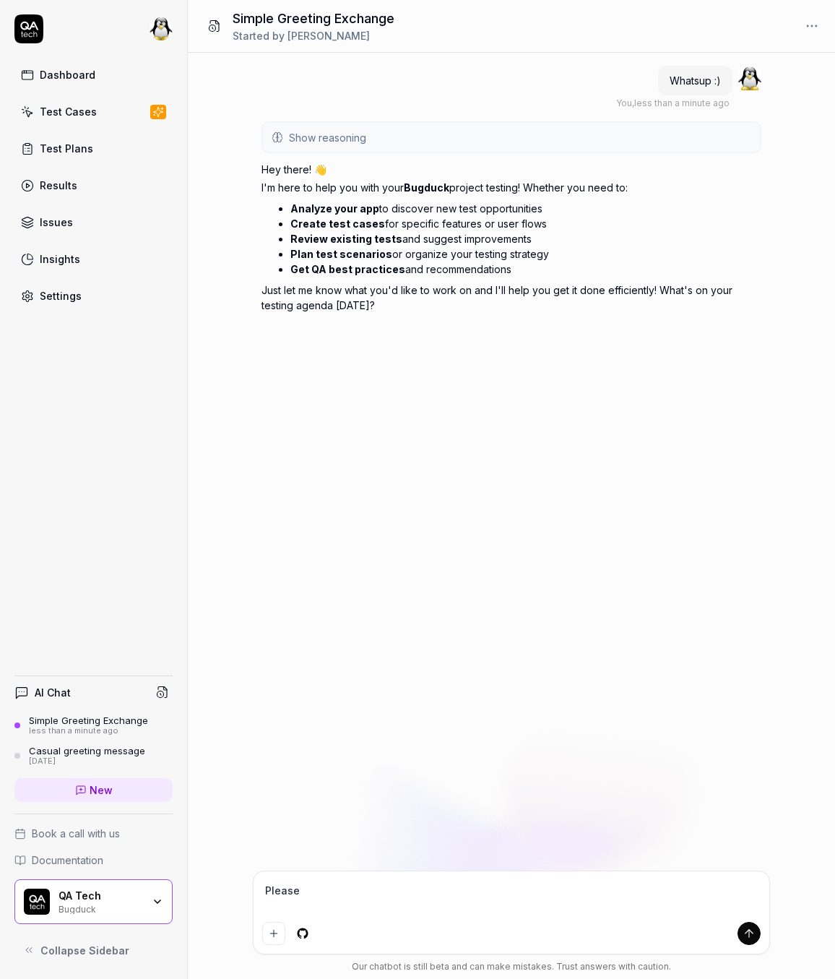
type textarea "Please o"
type textarea "*"
type textarea "Please out"
type textarea "*"
type textarea "Please outp"
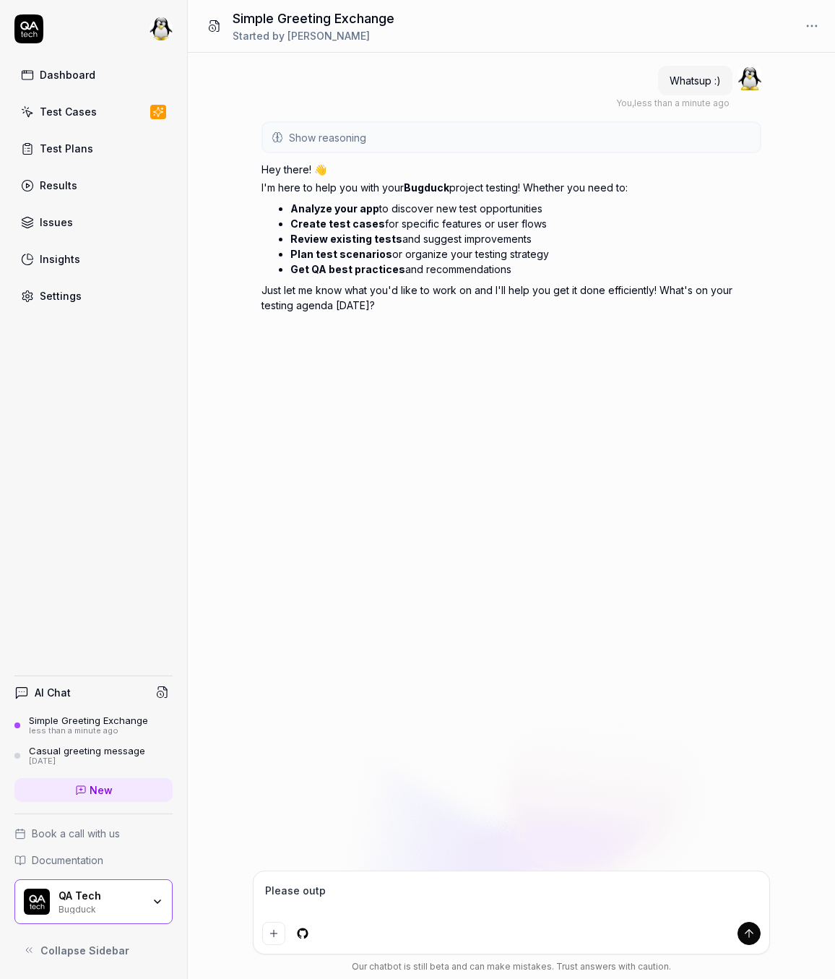
type textarea "*"
type textarea "Please outpu"
type textarea "*"
type textarea "Please output"
type textarea "*"
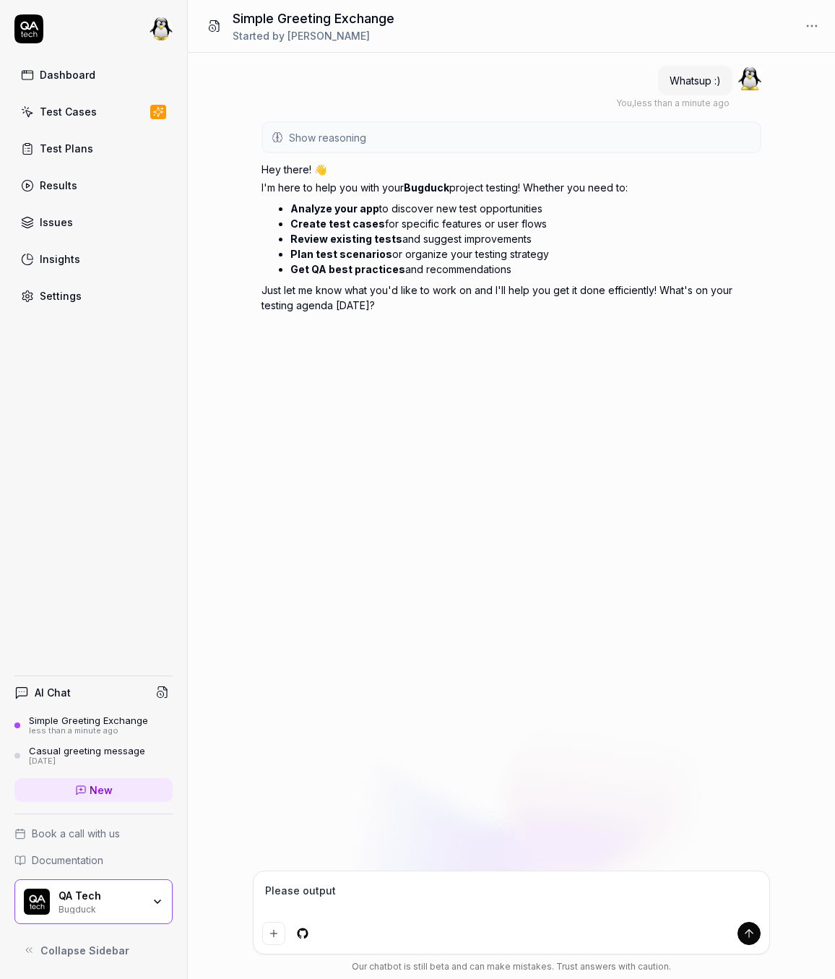
type textarea "Please output"
type textarea "*"
type textarea "Please output so"
type textarea "*"
type textarea "Please output som"
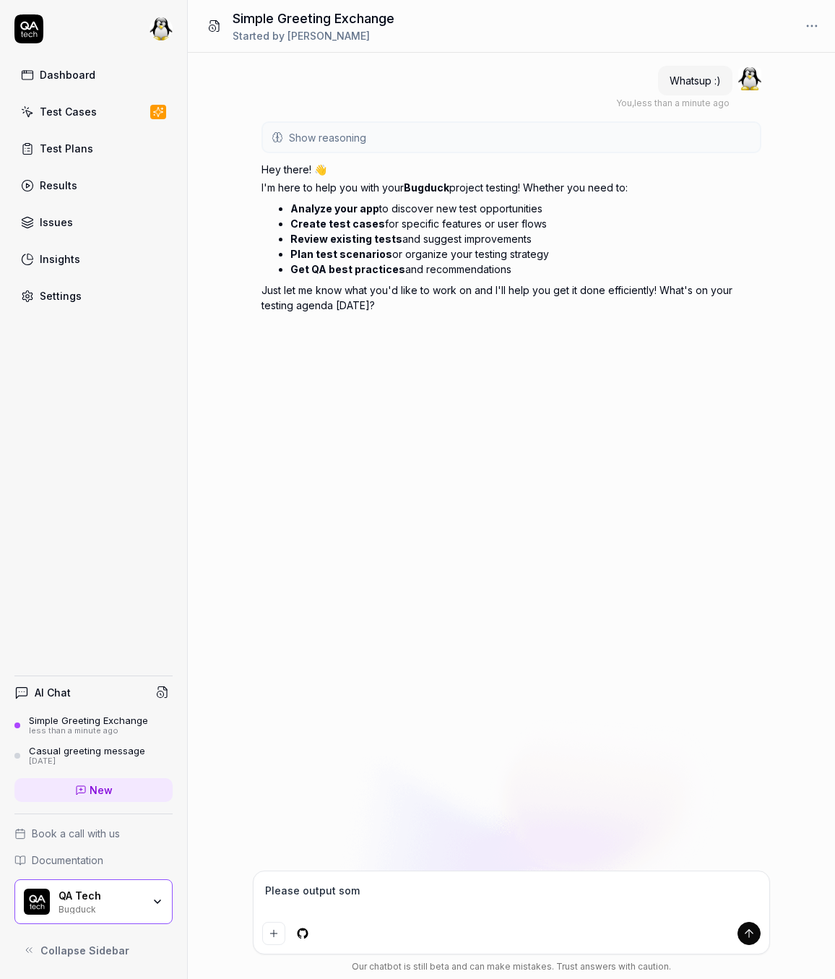
type textarea "*"
type textarea "Please output some"
type textarea "*"
type textarea "Please output somet"
type textarea "*"
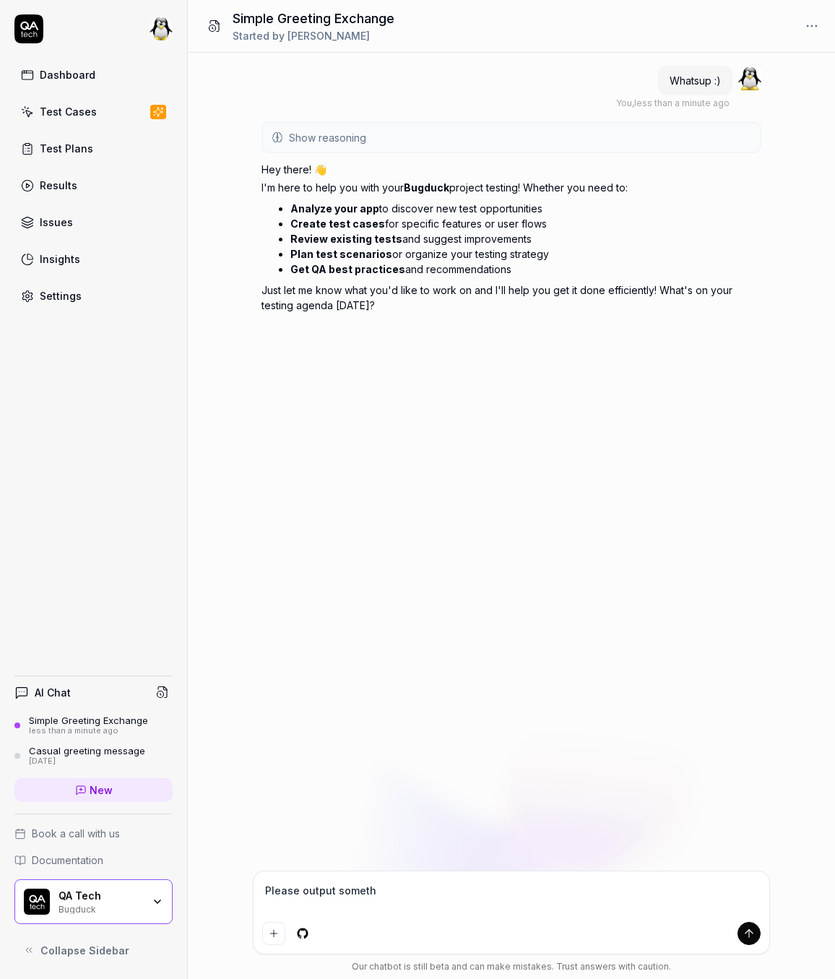
type textarea "Please output somethi"
type textarea "*"
type textarea "Please output somethin"
type textarea "*"
type textarea "Please output something"
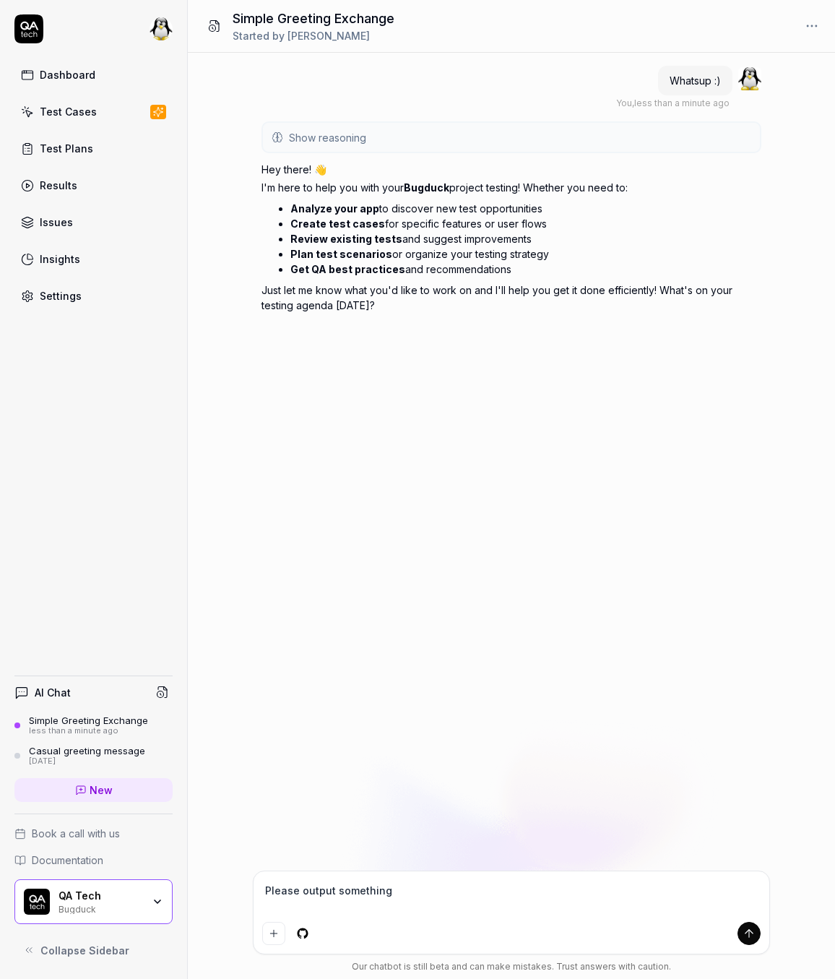
type textarea "*"
type textarea "Please output something"
type textarea "*"
type textarea "Please output something l"
type textarea "*"
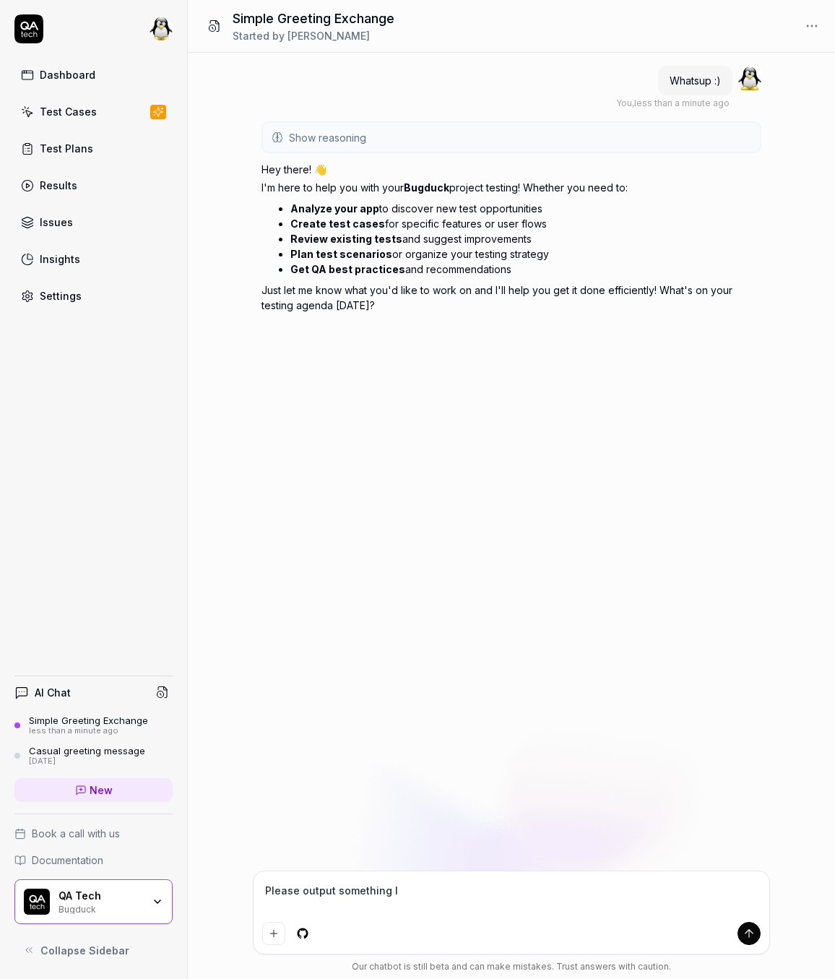
type textarea "Please output something lo"
type textarea "*"
type textarea "Please output something lon"
type textarea "*"
type textarea "Please output something long"
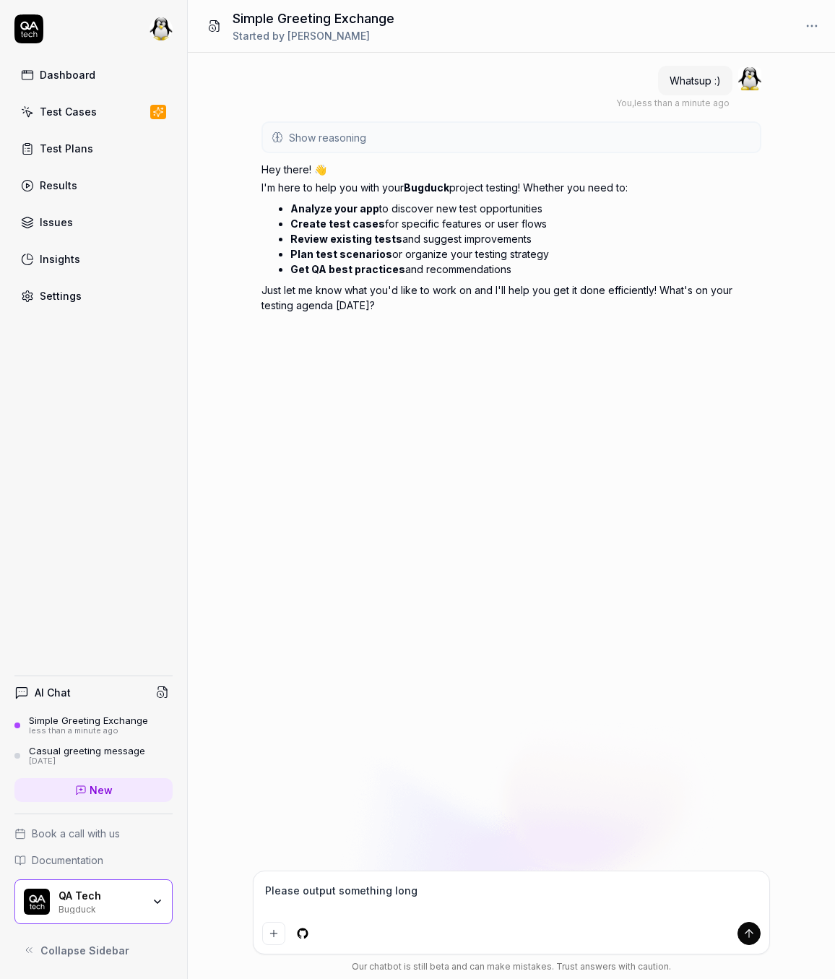
type textarea "*"
click at [337, 224] on strong "Create test cases" at bounding box center [337, 223] width 95 height 12
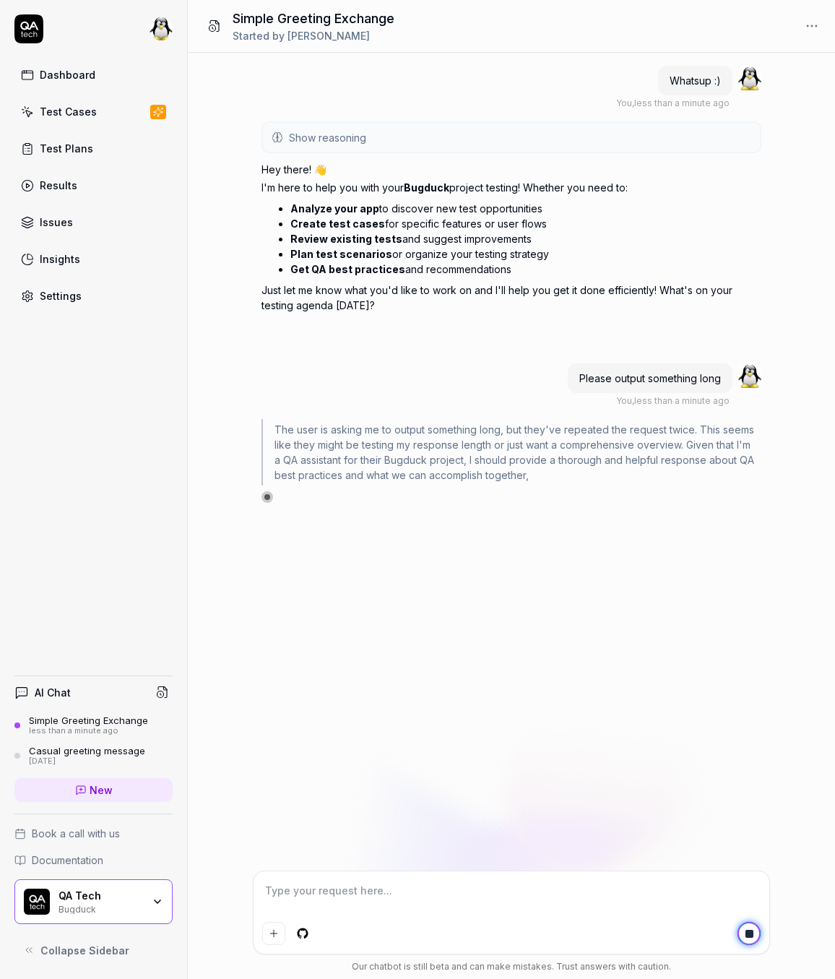
type textarea "*"
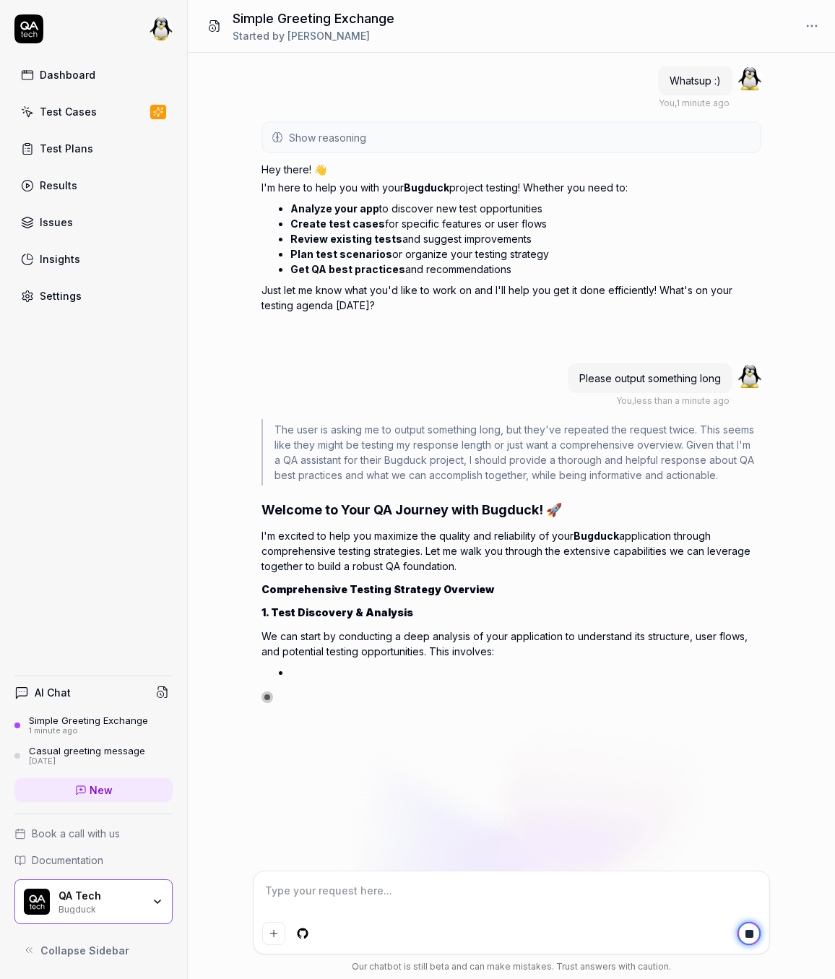
type textarea "*"
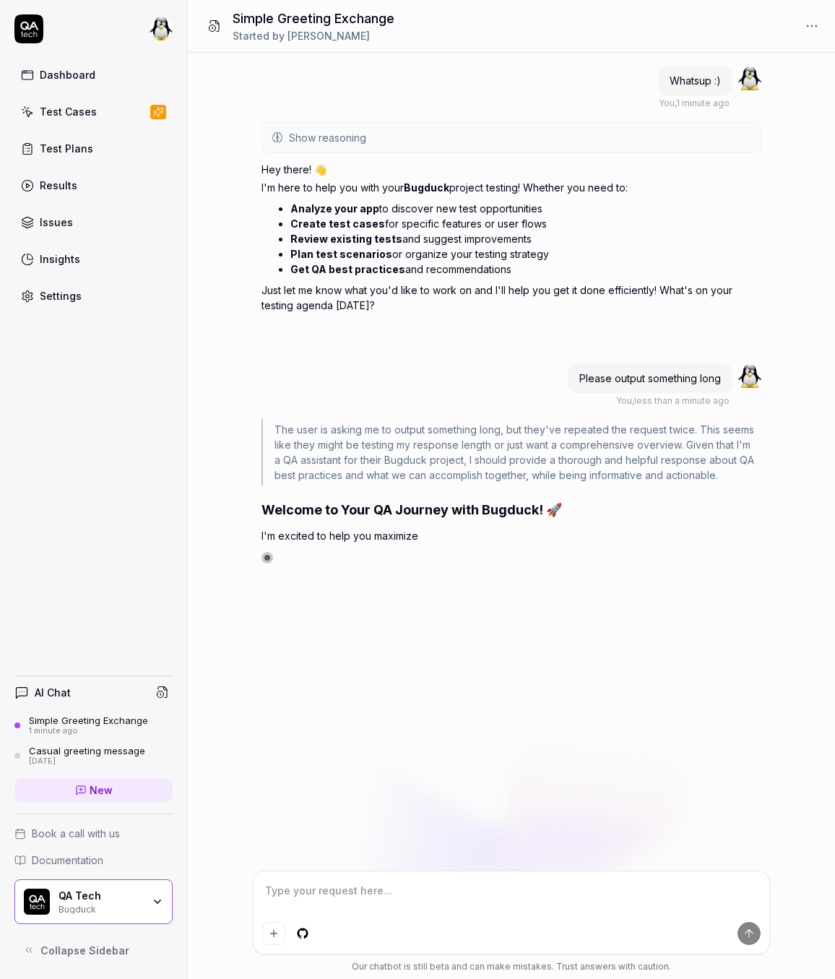
type textarea "*"
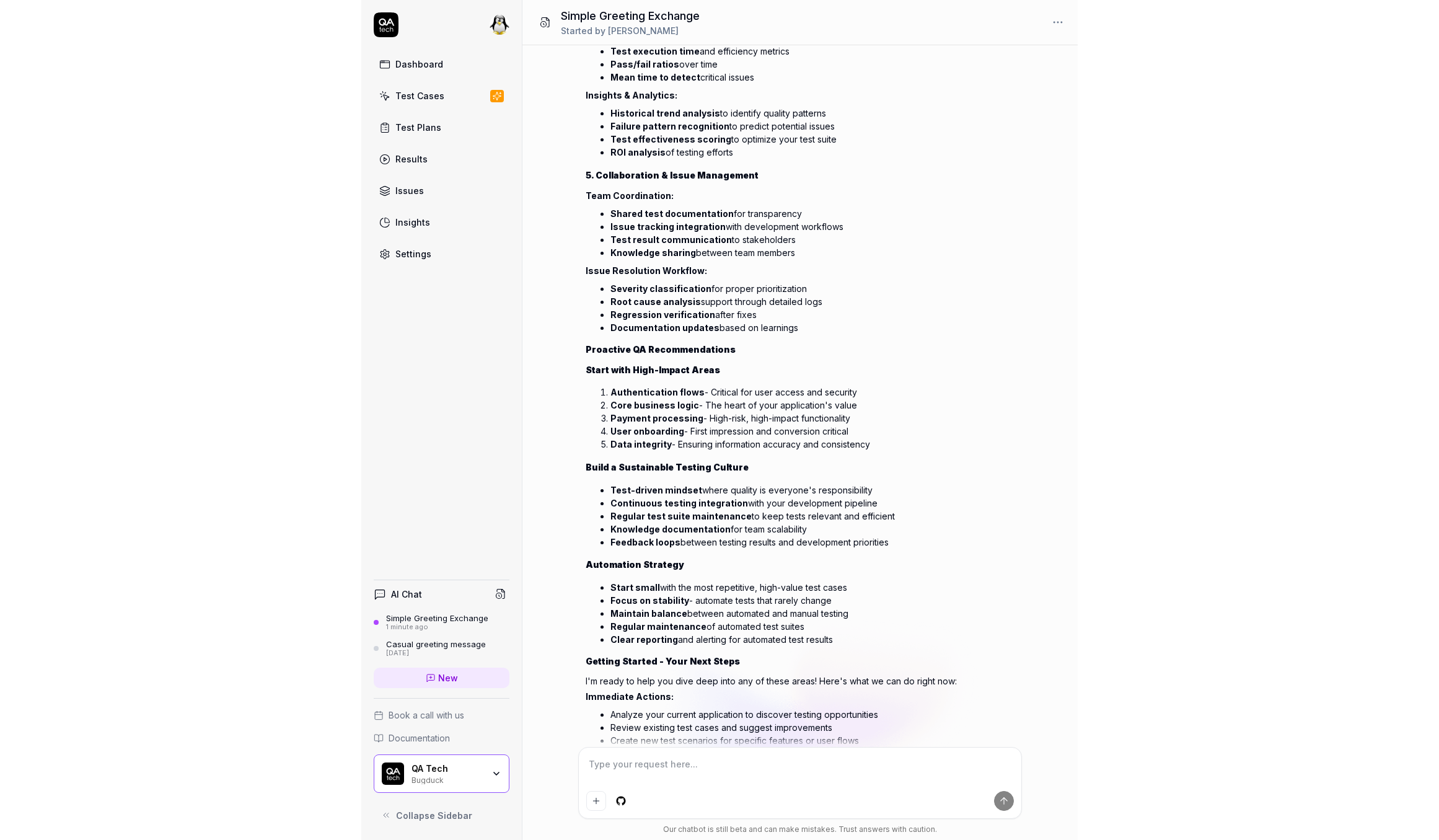
scroll to position [1140, 0]
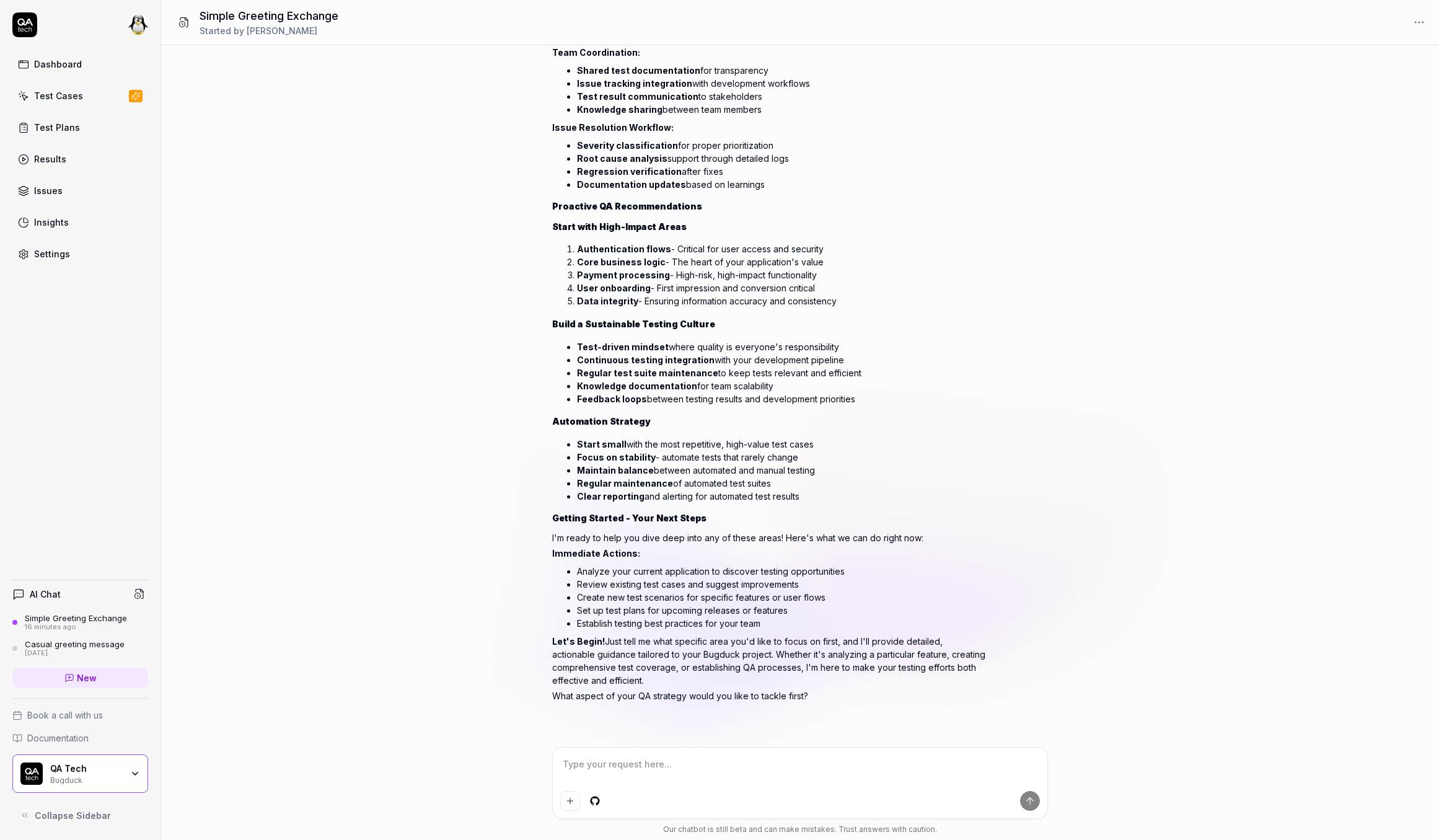
type textarea "*"
